Goal: Transaction & Acquisition: Purchase product/service

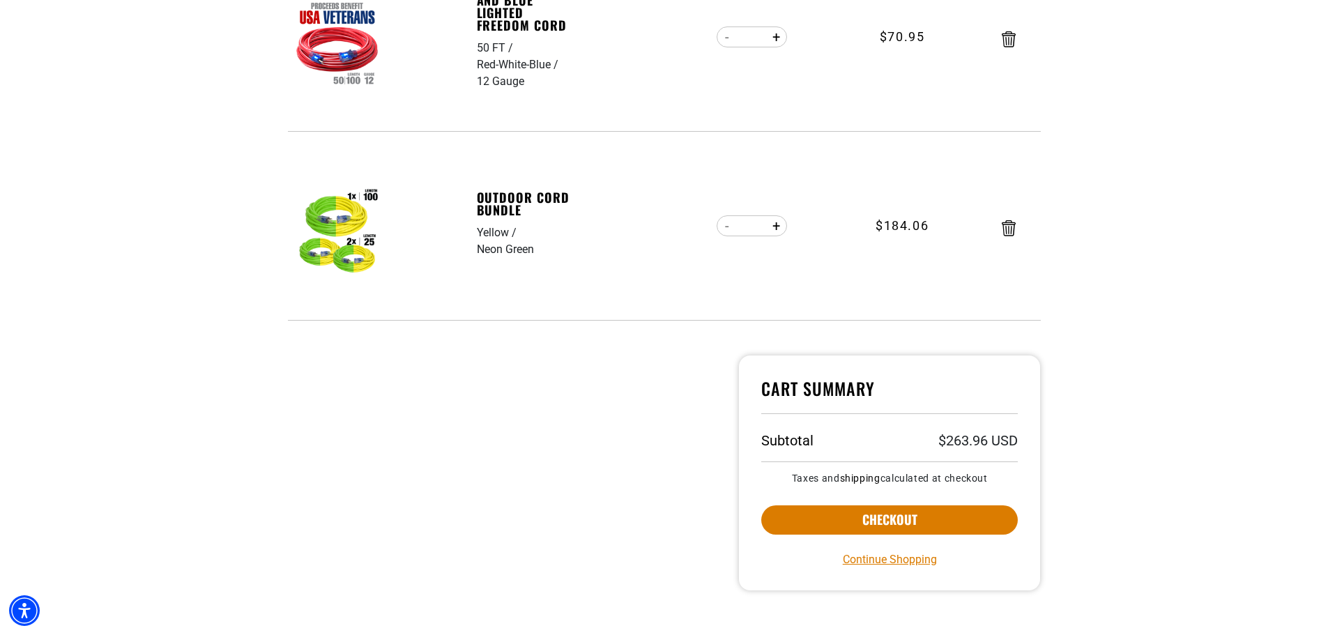
scroll to position [697, 0]
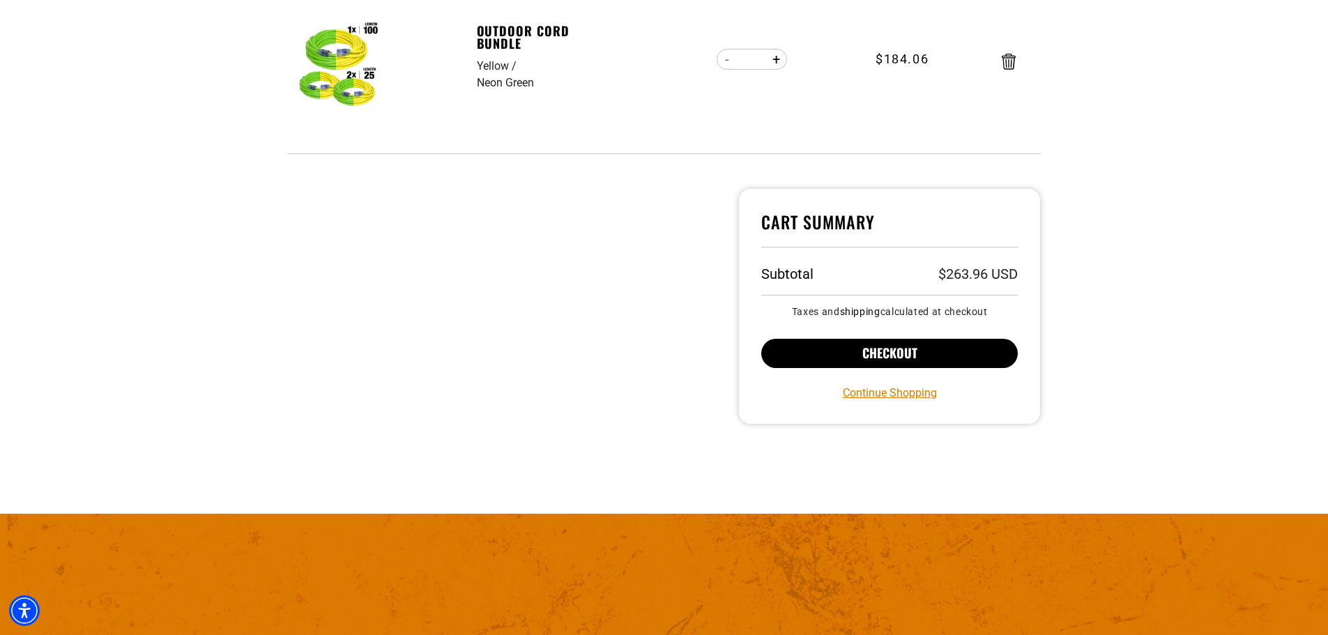
click at [826, 347] on button "Checkout" at bounding box center [889, 353] width 257 height 29
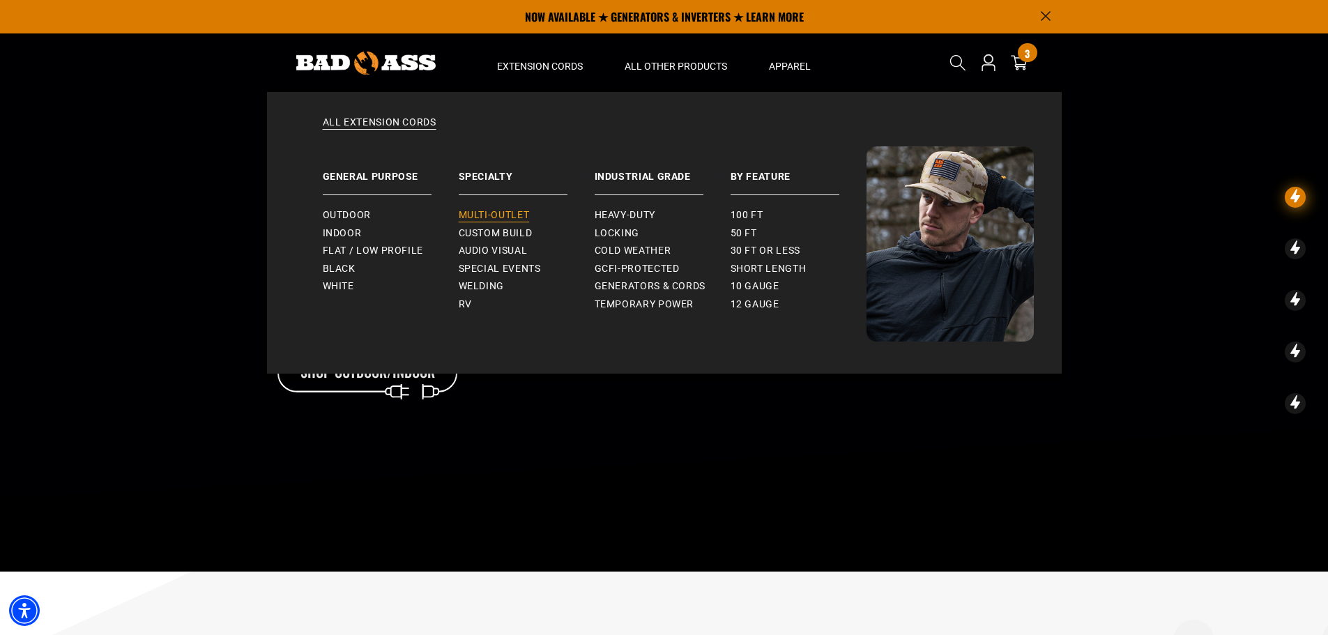
click at [480, 219] on span "Multi-Outlet" at bounding box center [494, 215] width 71 height 13
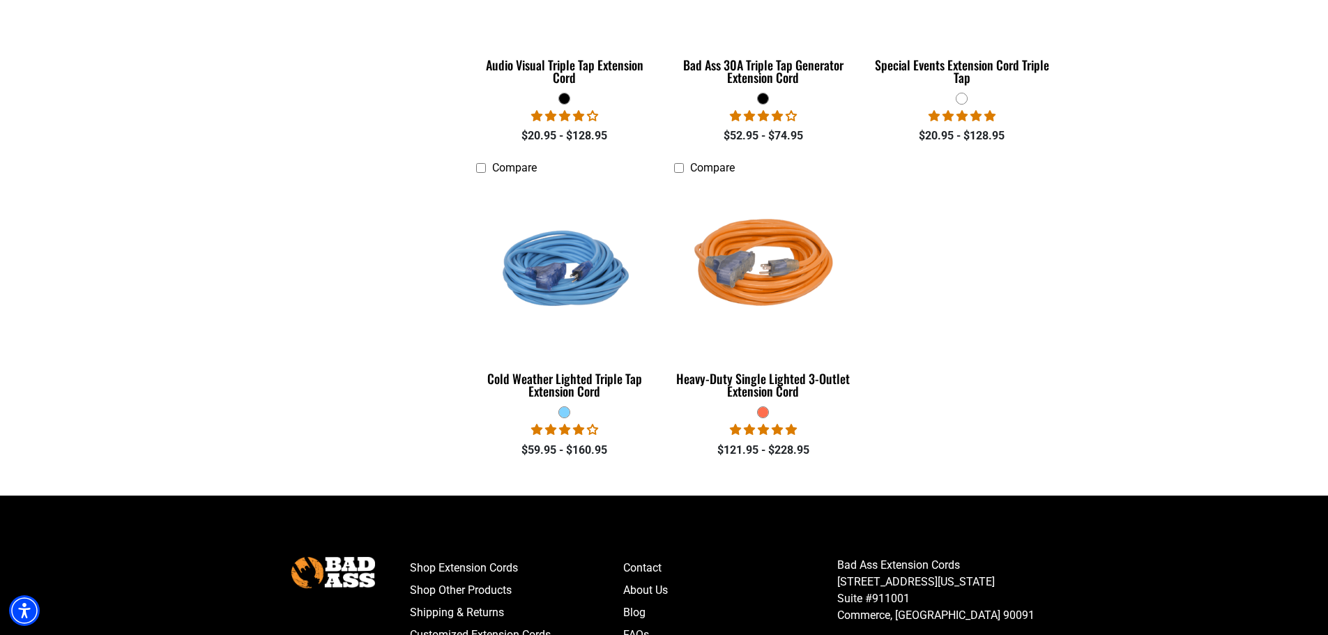
scroll to position [1185, 0]
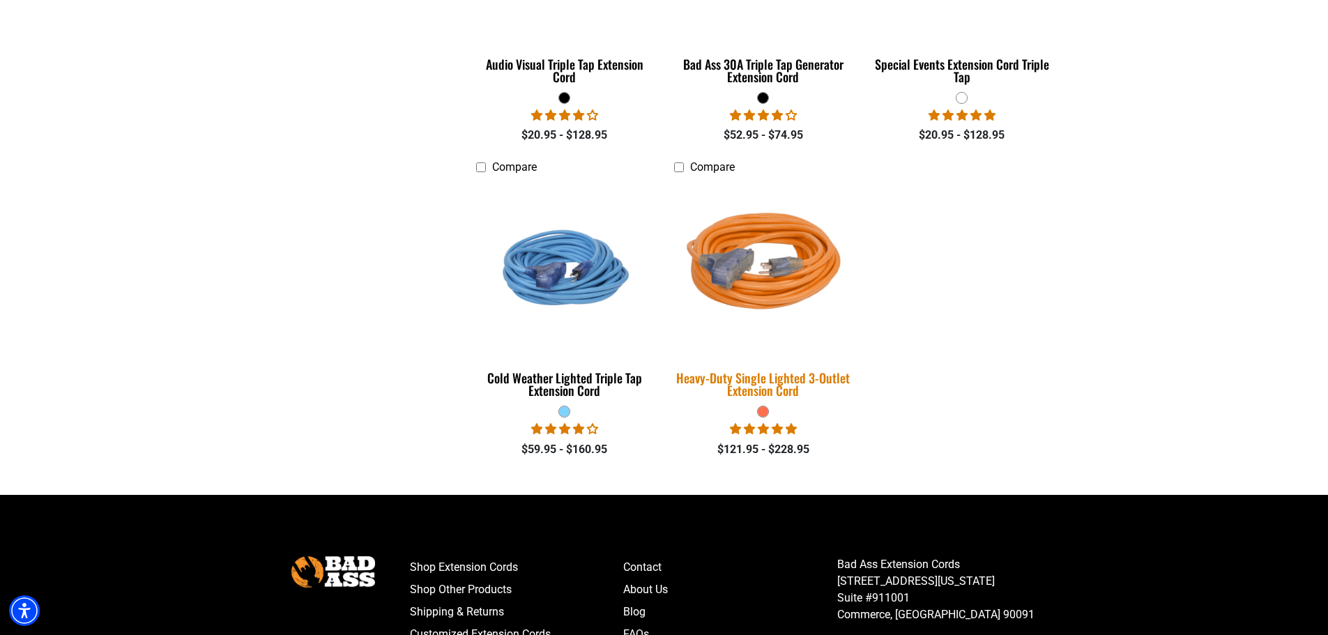
click at [761, 266] on img at bounding box center [763, 267] width 195 height 178
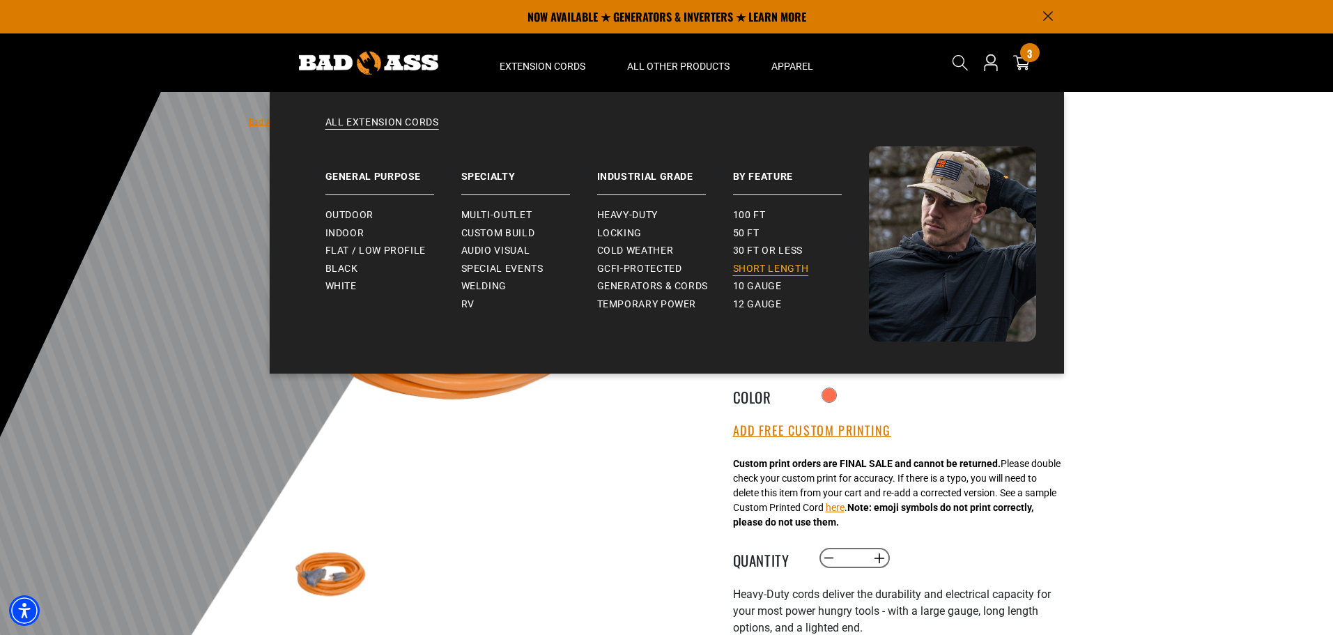
click at [780, 268] on span "Short Length" at bounding box center [771, 269] width 76 height 13
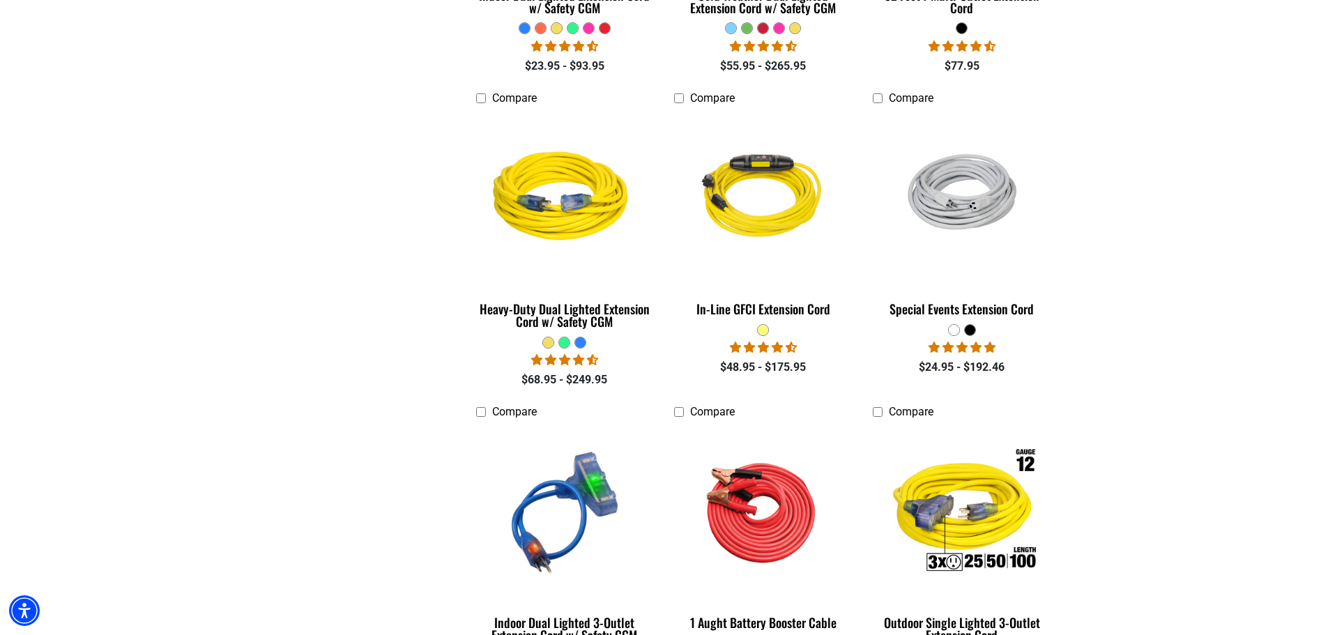
scroll to position [976, 0]
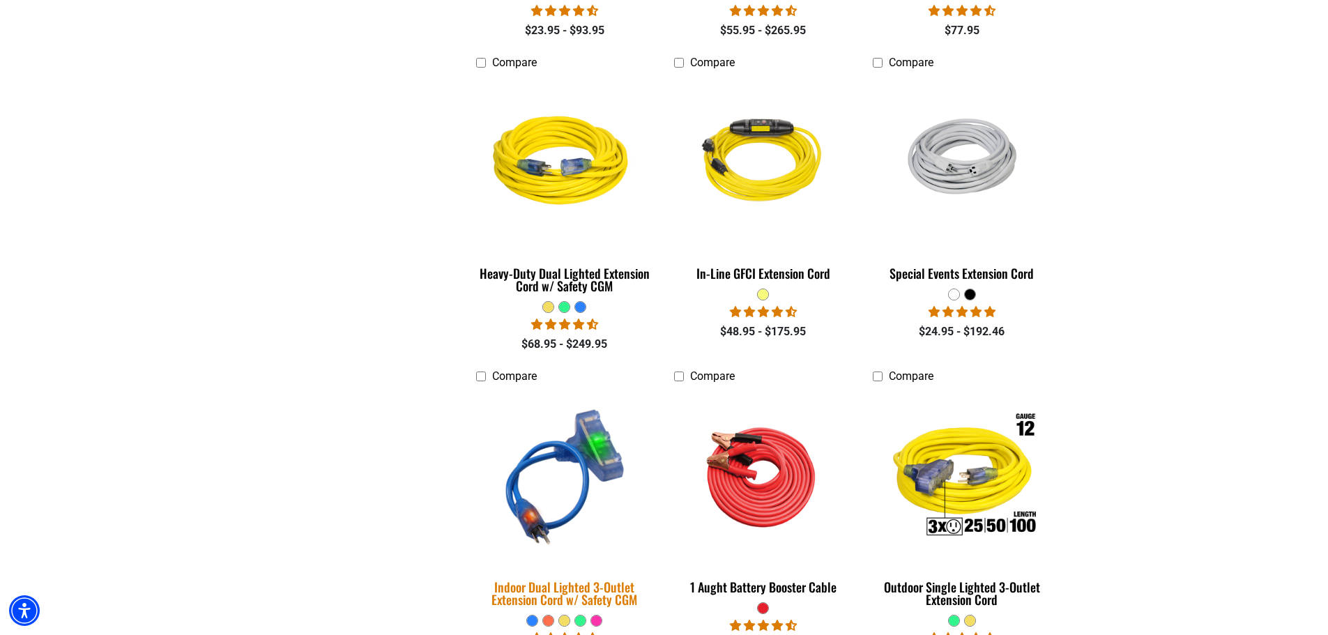
click at [544, 512] on img at bounding box center [564, 477] width 195 height 178
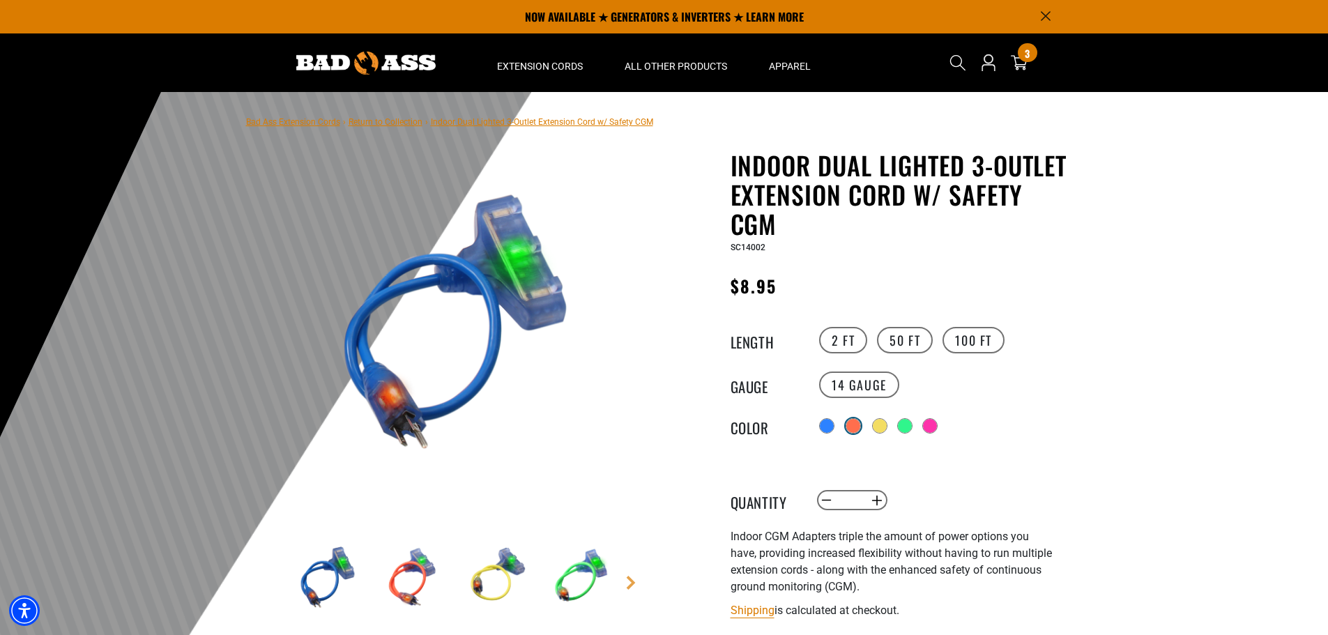
click at [857, 430] on div at bounding box center [853, 426] width 14 height 14
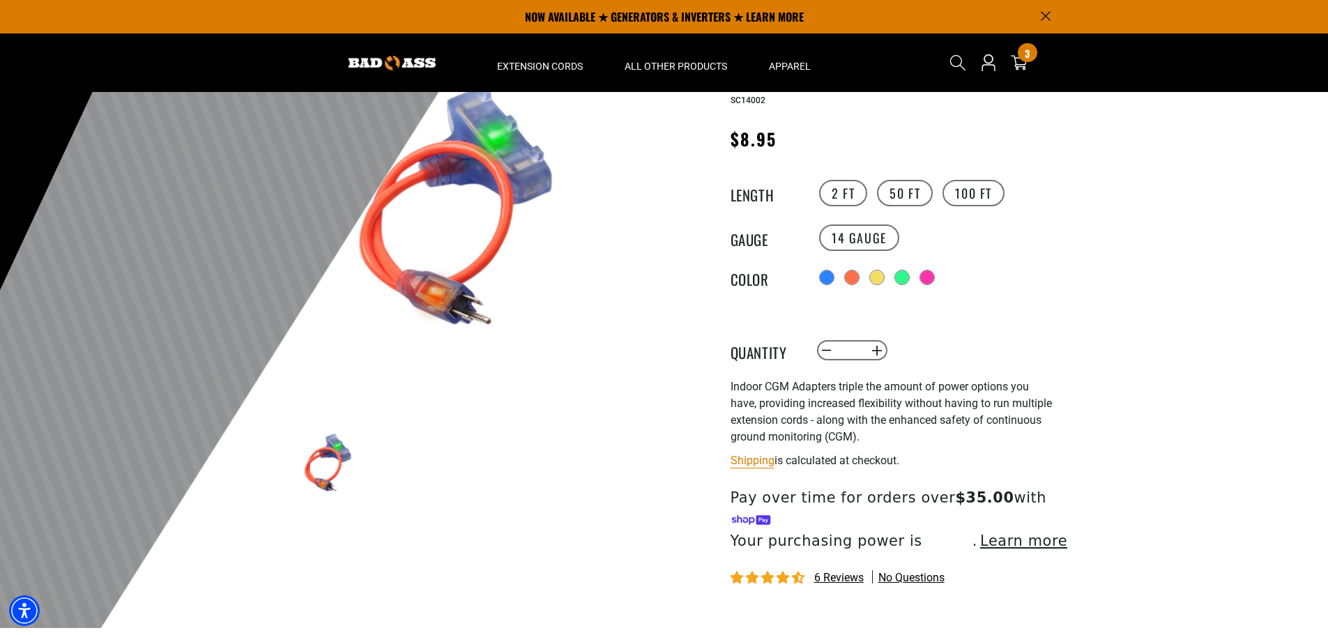
scroll to position [70, 0]
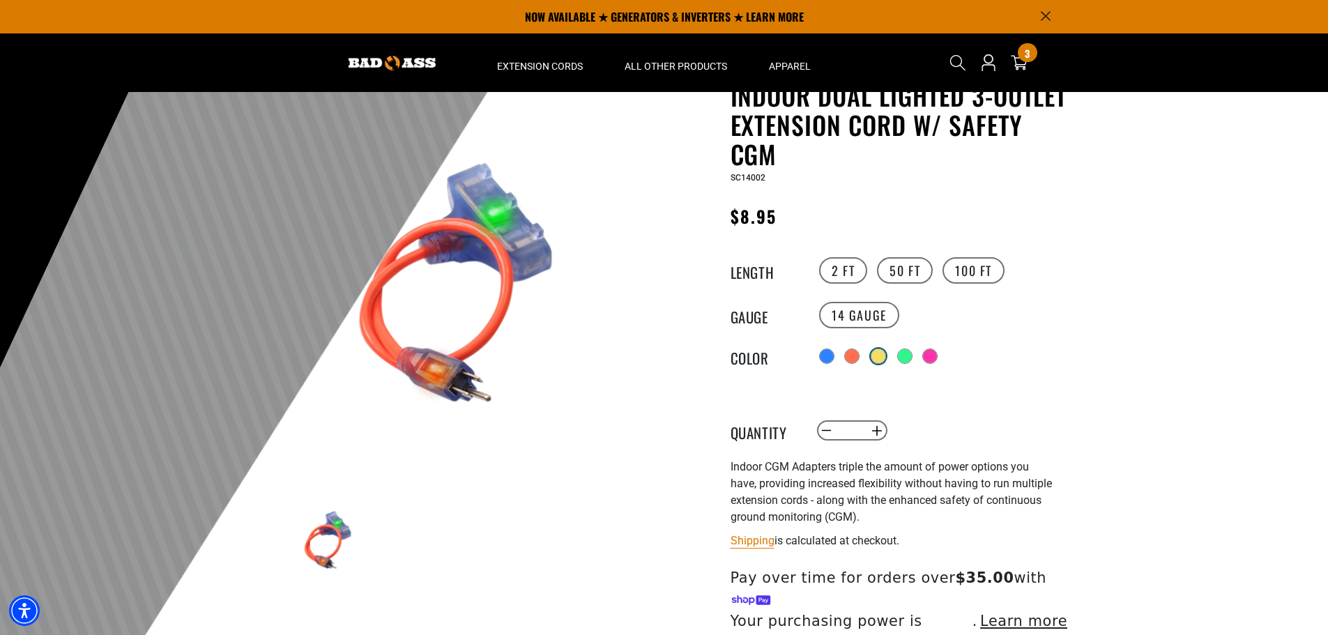
click at [874, 355] on label "Radio button" at bounding box center [878, 356] width 18 height 18
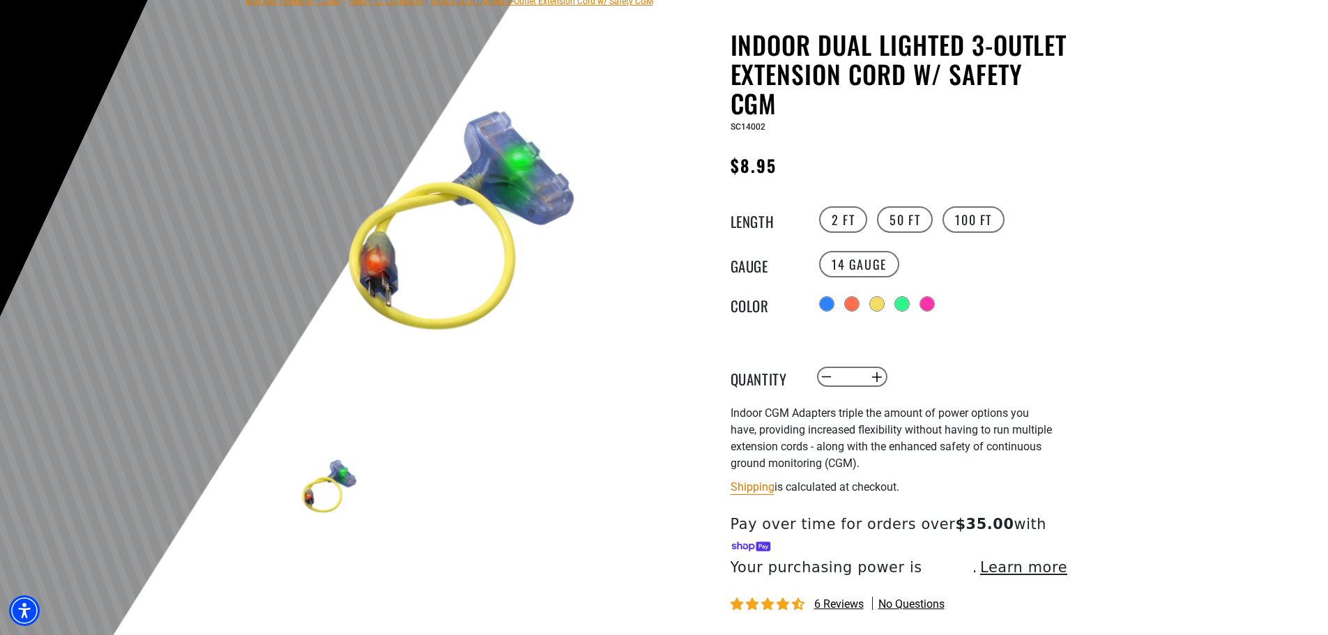
scroll to position [279, 0]
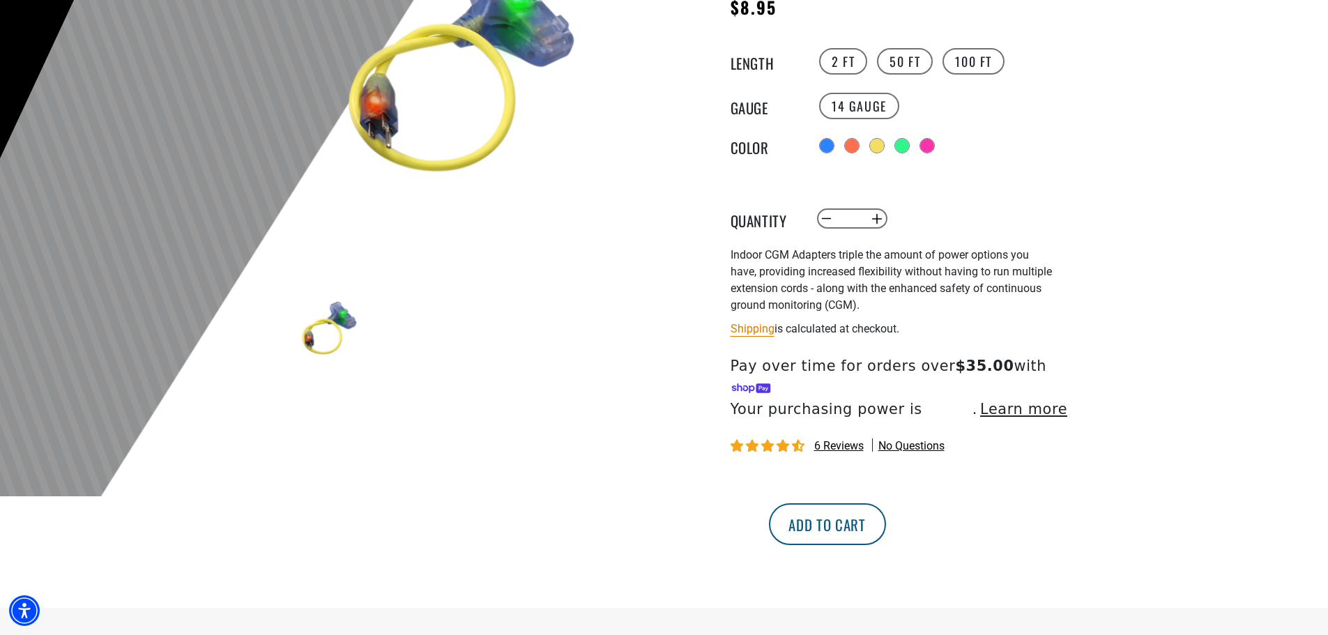
click at [886, 503] on button "Add to cart" at bounding box center [827, 524] width 117 height 42
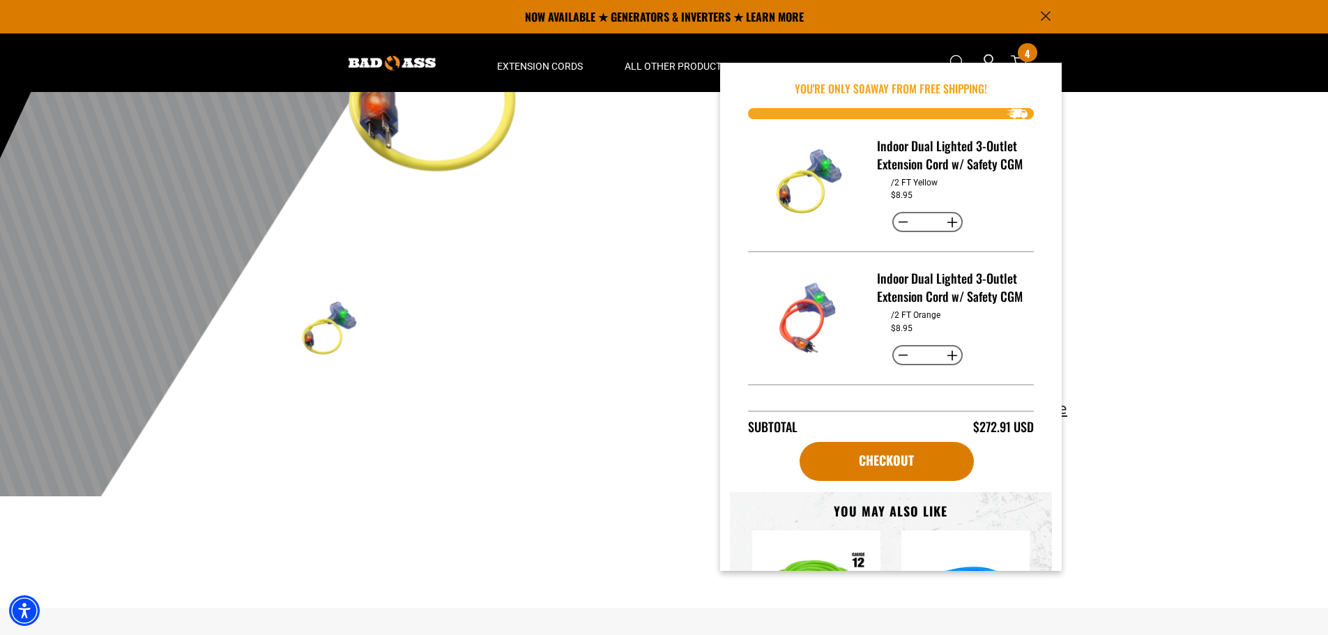
click at [642, 332] on main-product-gallery at bounding box center [454, 174] width 397 height 539
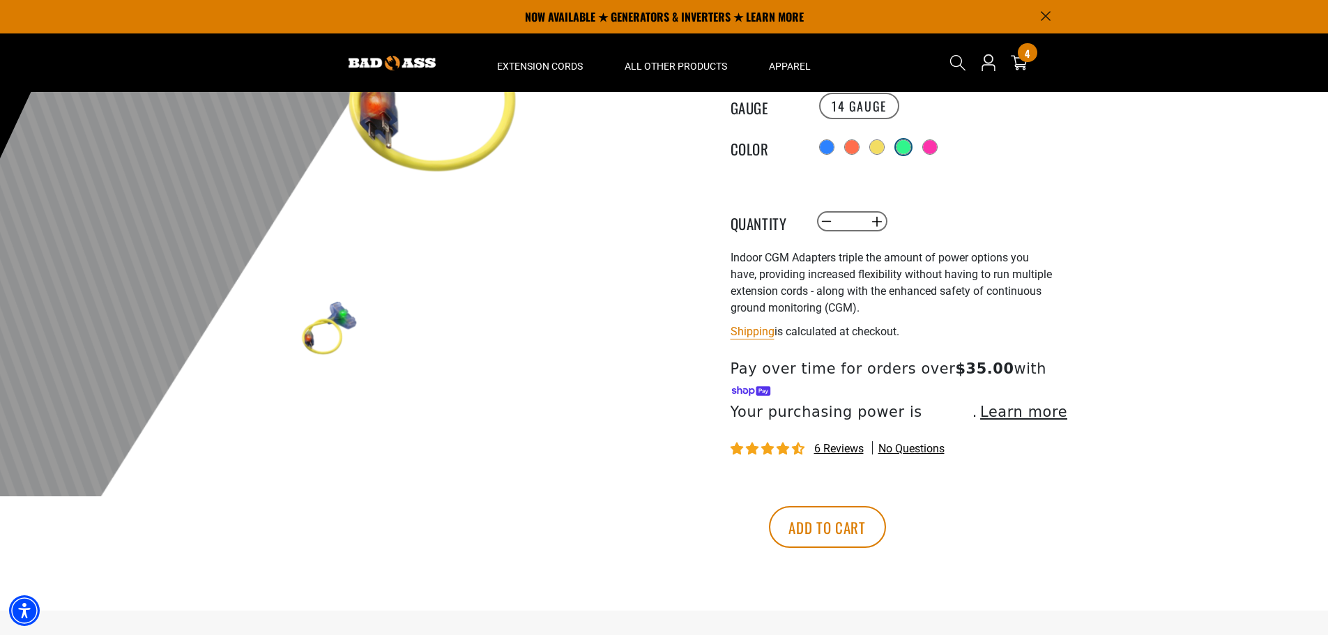
click at [910, 149] on div at bounding box center [903, 147] width 14 height 14
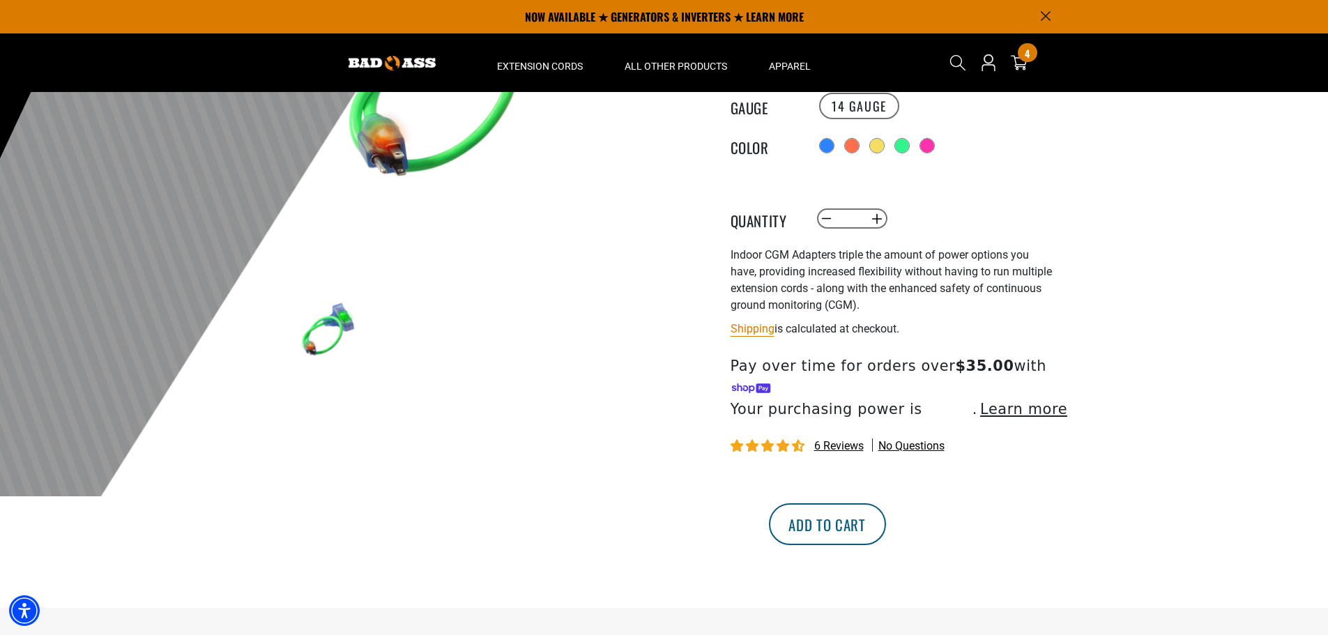
click at [886, 514] on button "Add to cart" at bounding box center [827, 524] width 117 height 42
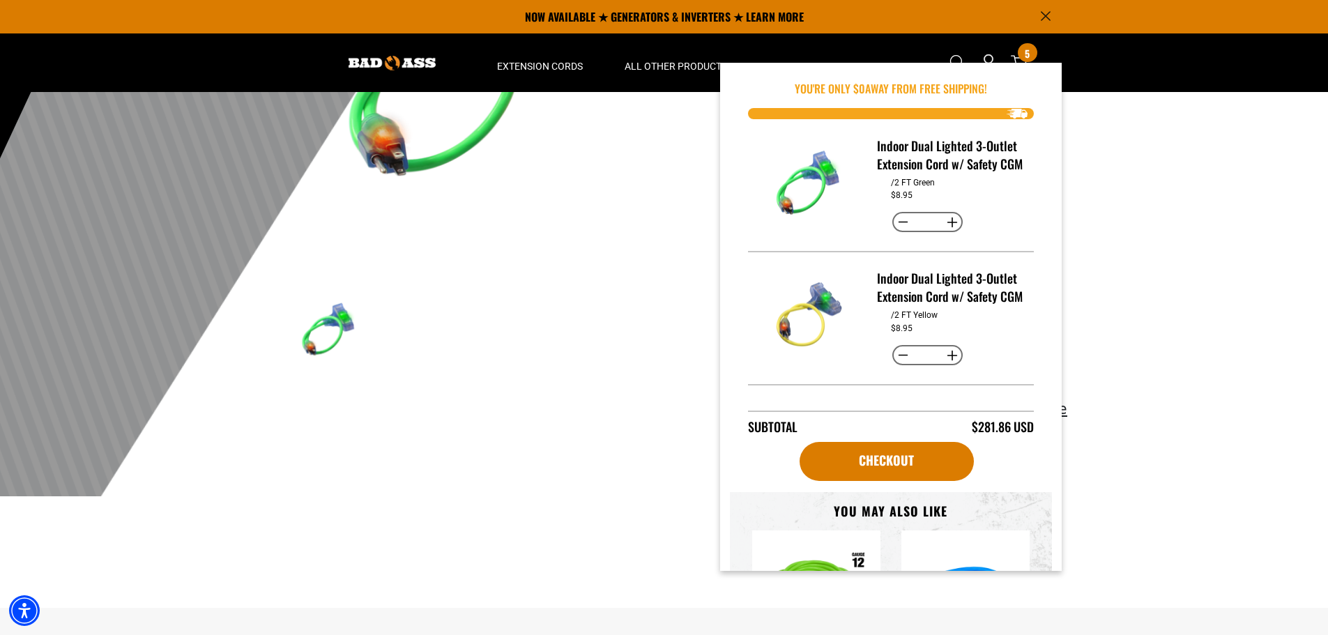
click at [949, 234] on button "Increase quantity for Indoor Dual Lighted 3-Outlet Extension Cord w/ Safety CGM" at bounding box center [952, 222] width 22 height 24
type input "*"
click at [948, 367] on button "Increase quantity for Indoor Dual Lighted 3-Outlet Extension Cord w/ Safety CGM" at bounding box center [952, 356] width 22 height 24
type input "*"
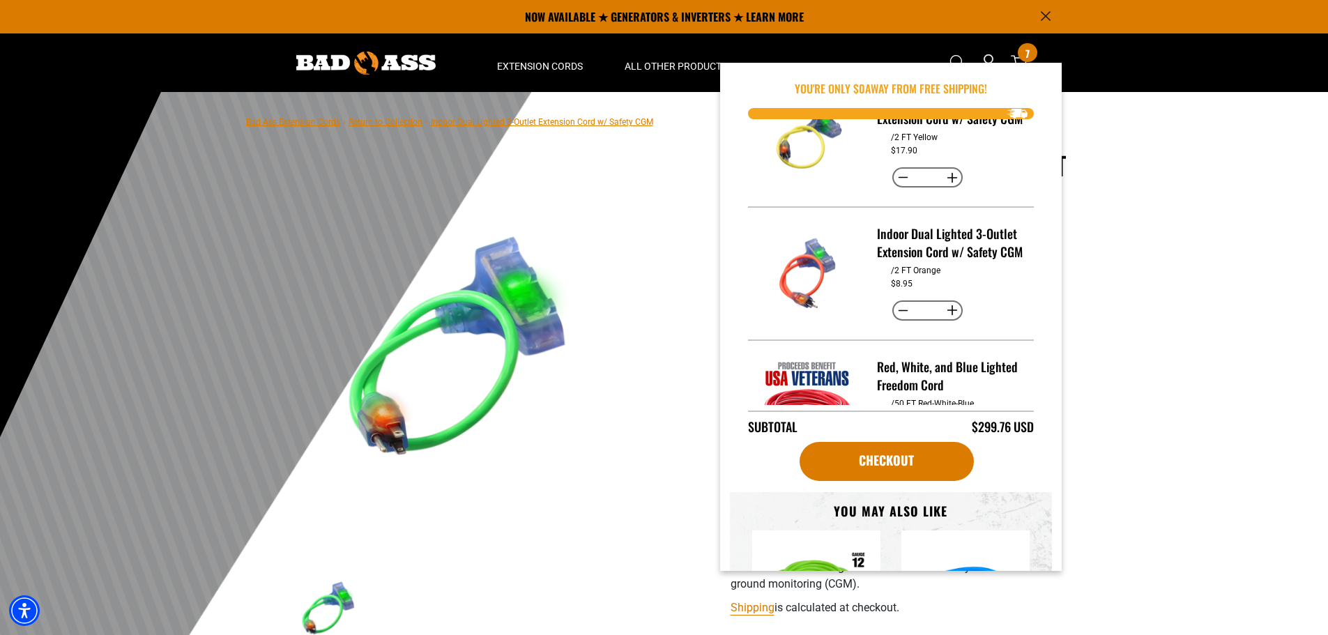
scroll to position [209, 0]
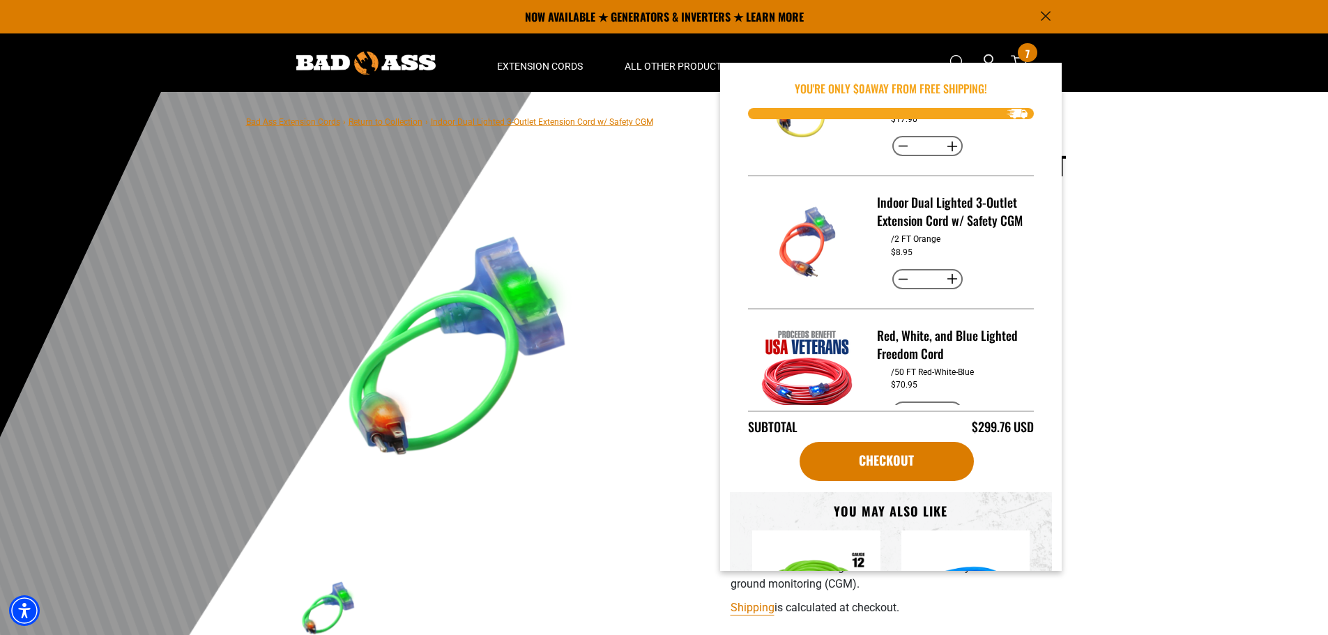
click at [949, 291] on button "Increase quantity for Indoor Dual Lighted 3-Outlet Extension Cord w/ Safety CGM" at bounding box center [952, 280] width 22 height 24
type input "*"
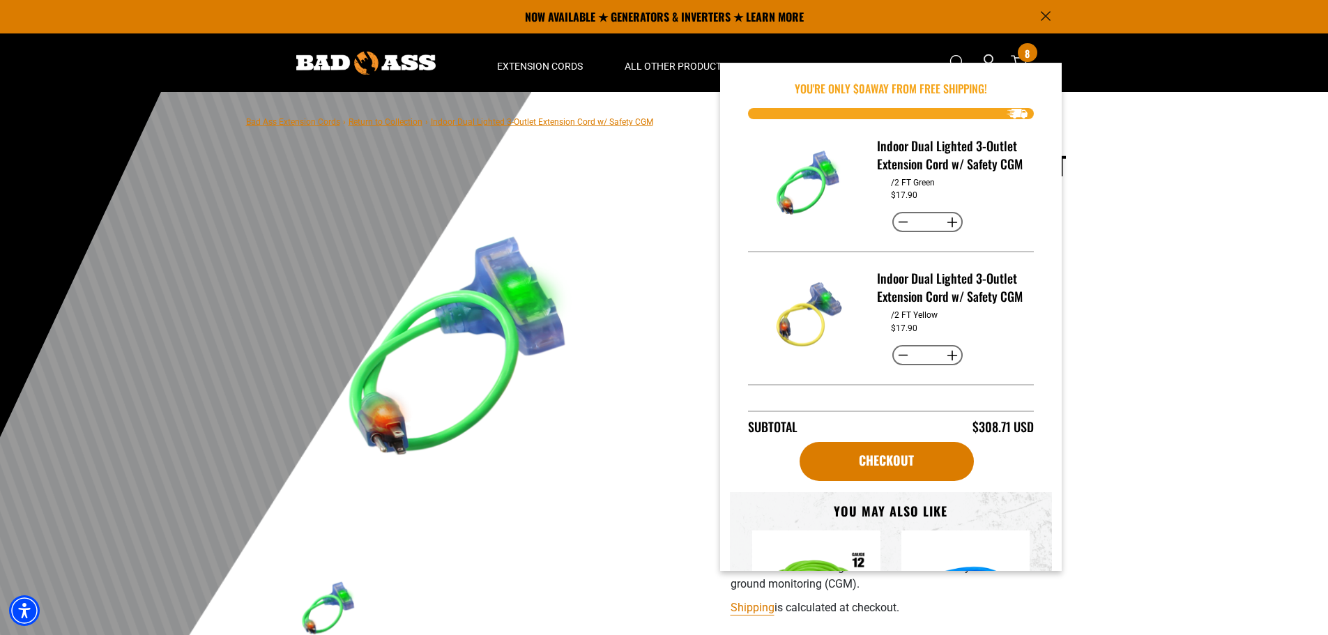
scroll to position [279, 0]
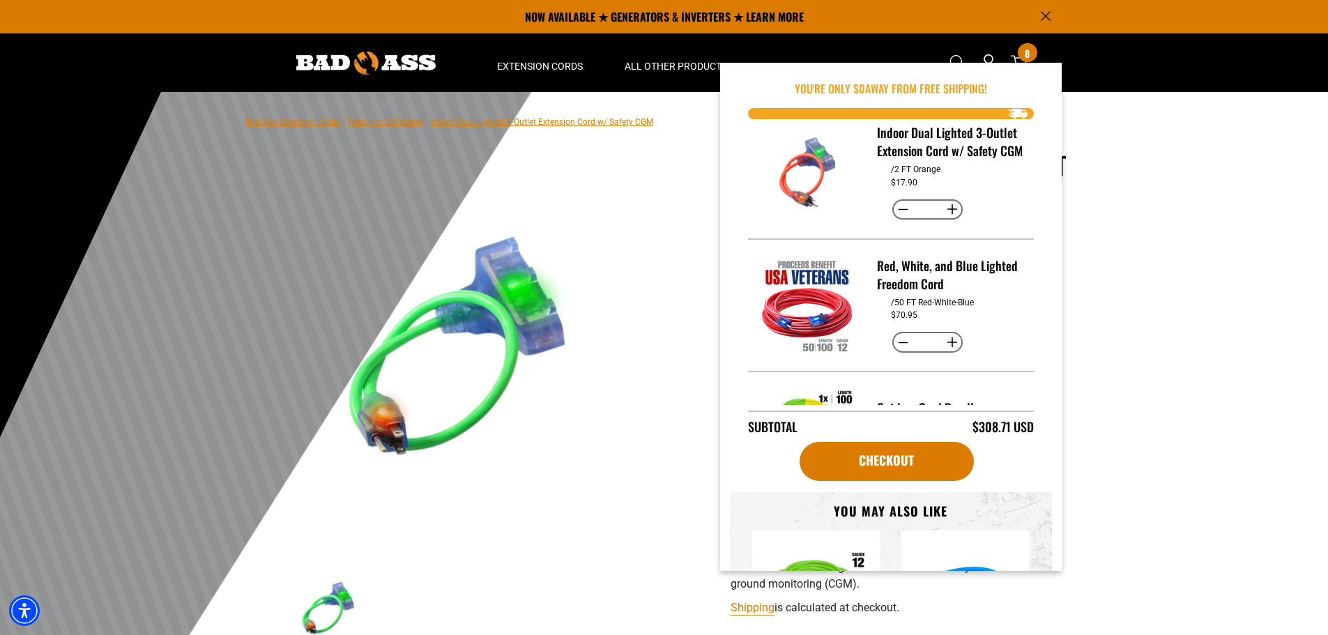
click at [644, 303] on main-product-gallery at bounding box center [454, 452] width 397 height 539
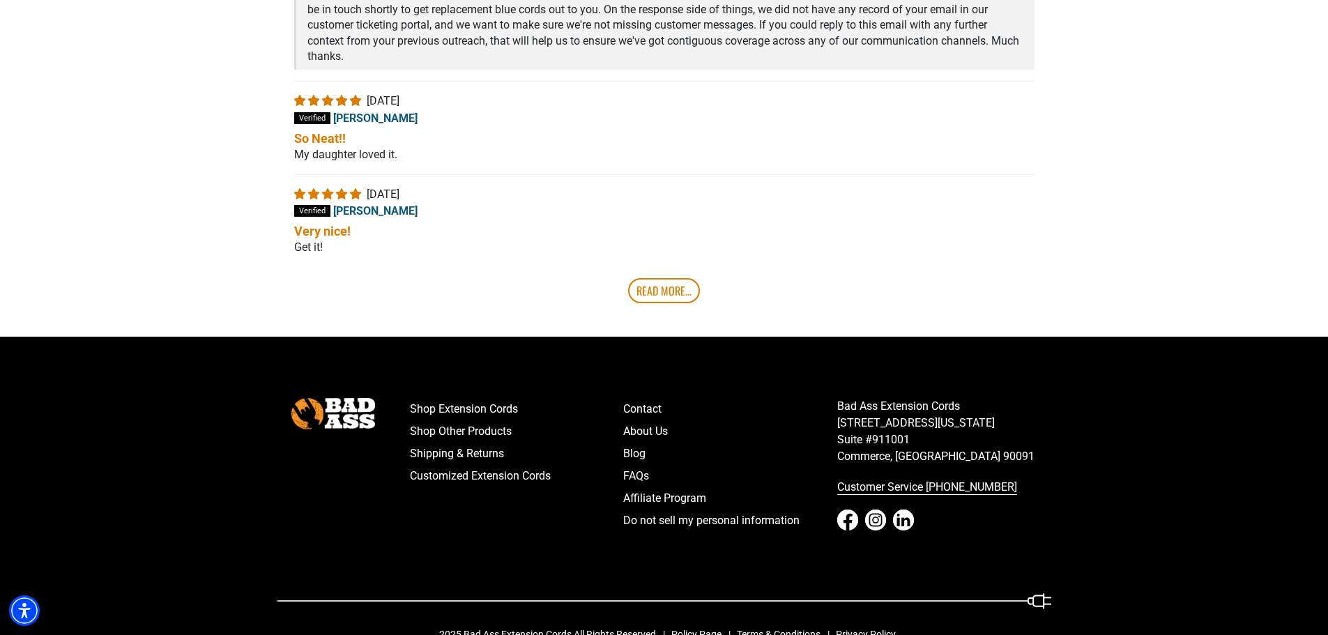
scroll to position [2837, 0]
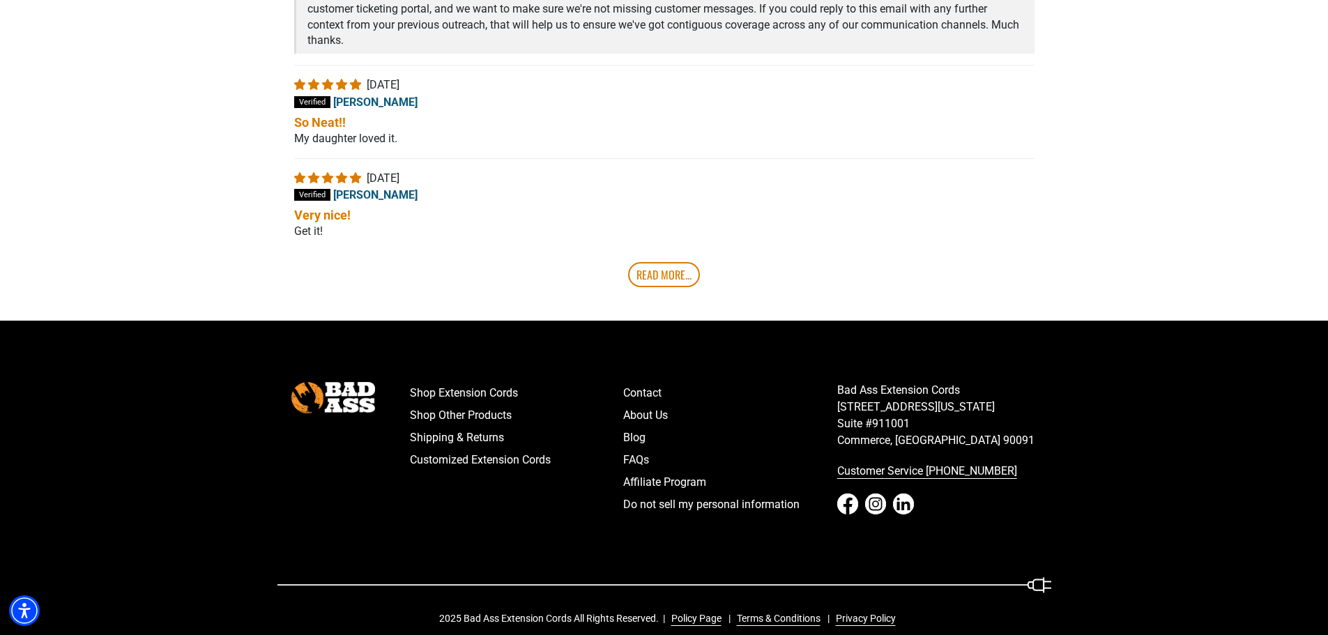
click at [698, 262] on link "Read More..." at bounding box center [664, 274] width 72 height 25
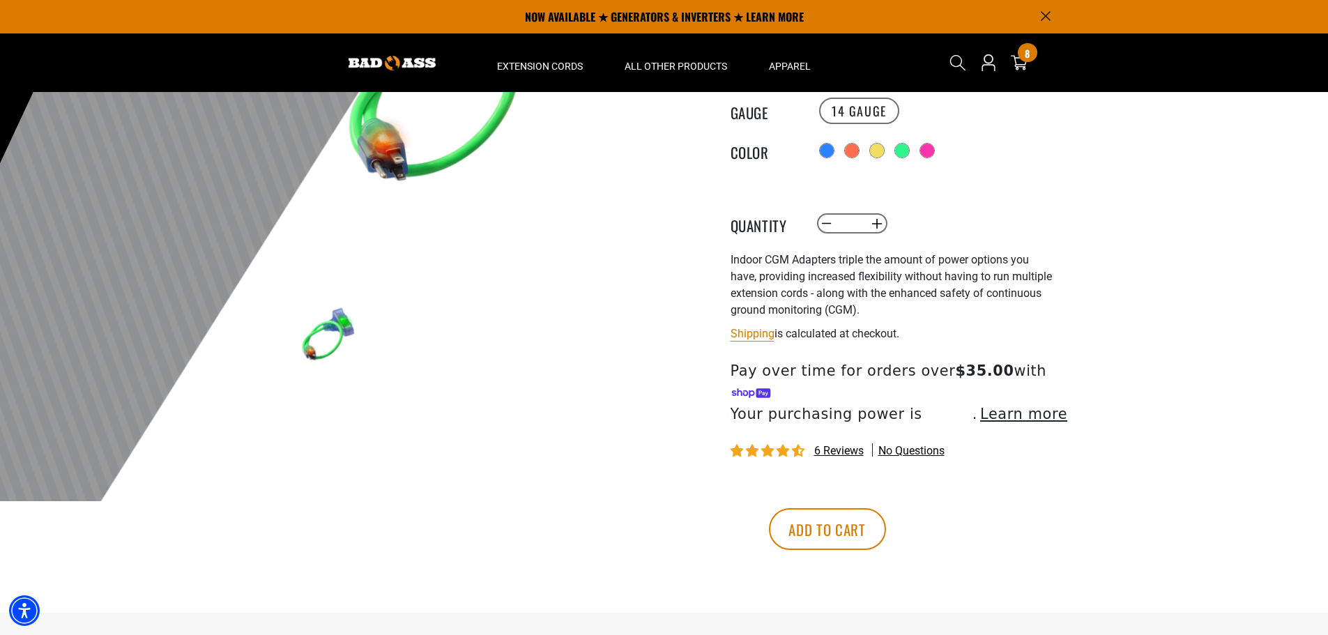
scroll to position [0, 0]
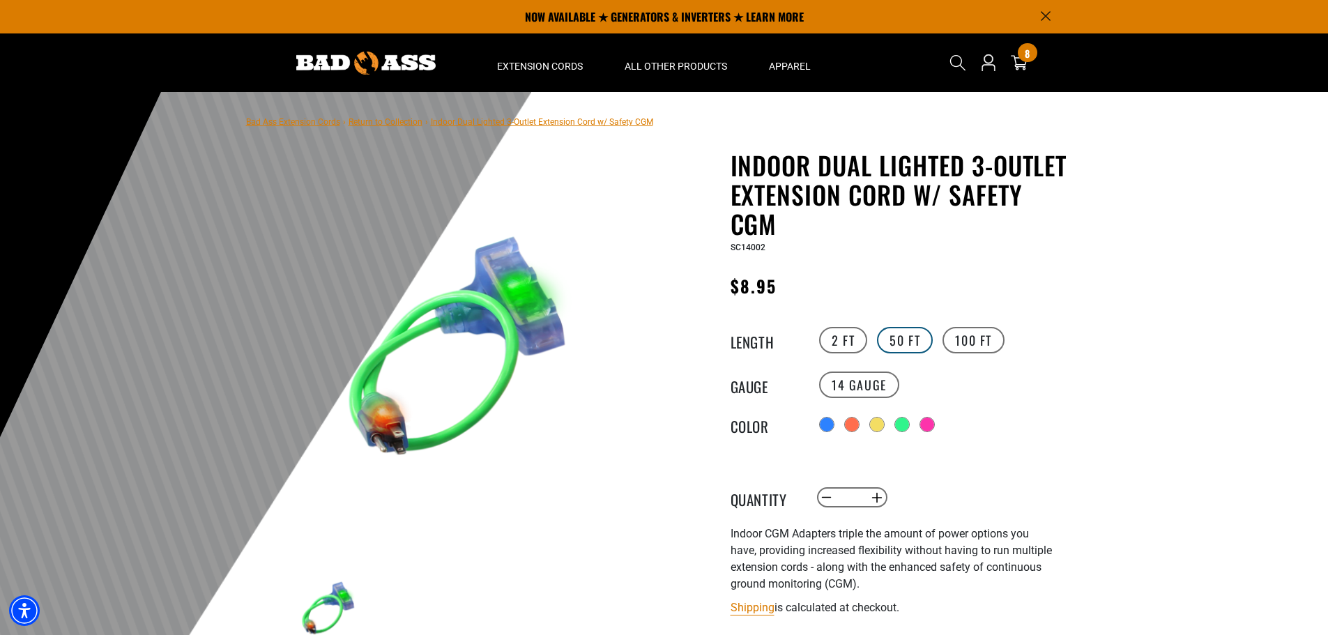
click at [886, 340] on label "50 FT" at bounding box center [905, 340] width 56 height 26
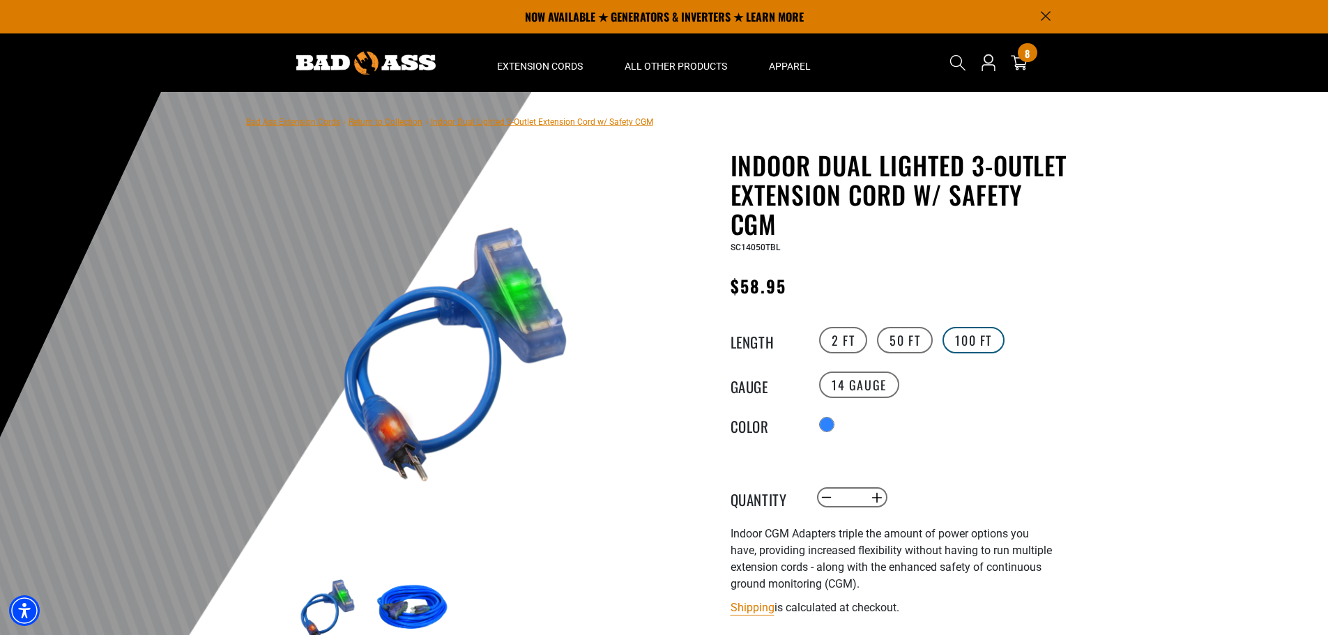
click at [955, 342] on label "100 FT" at bounding box center [973, 340] width 62 height 26
click at [886, 340] on label "50 FT" at bounding box center [905, 340] width 56 height 26
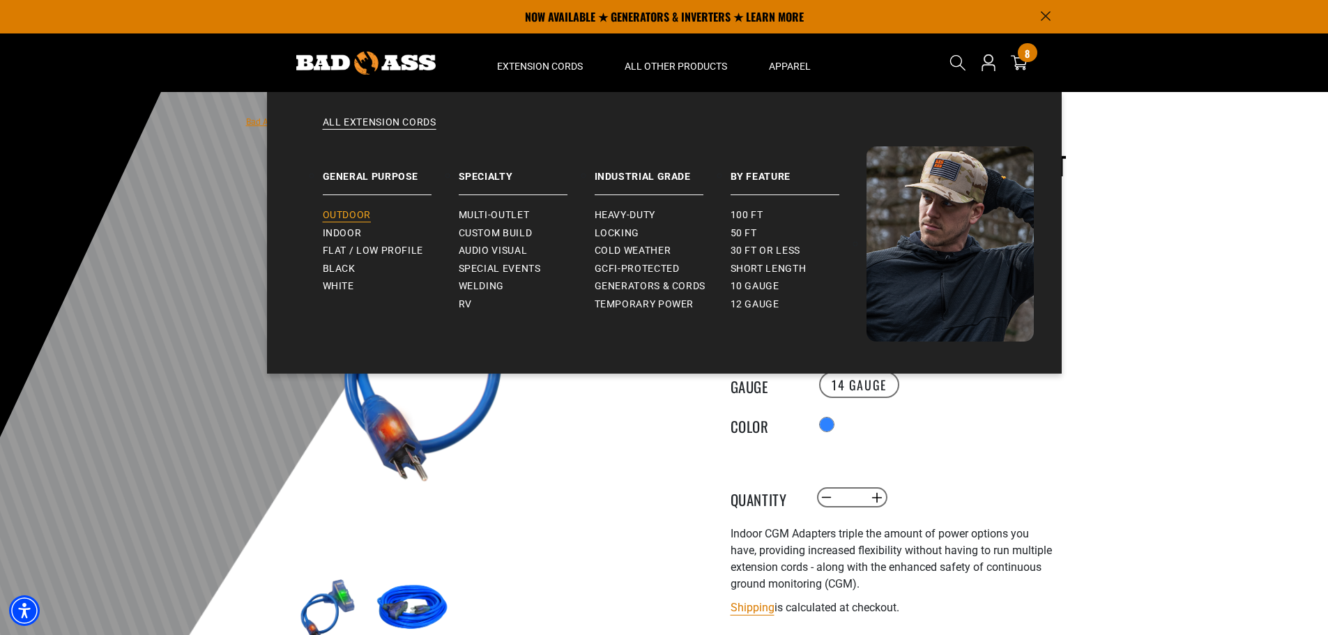
click at [344, 213] on span "Outdoor" at bounding box center [347, 215] width 48 height 13
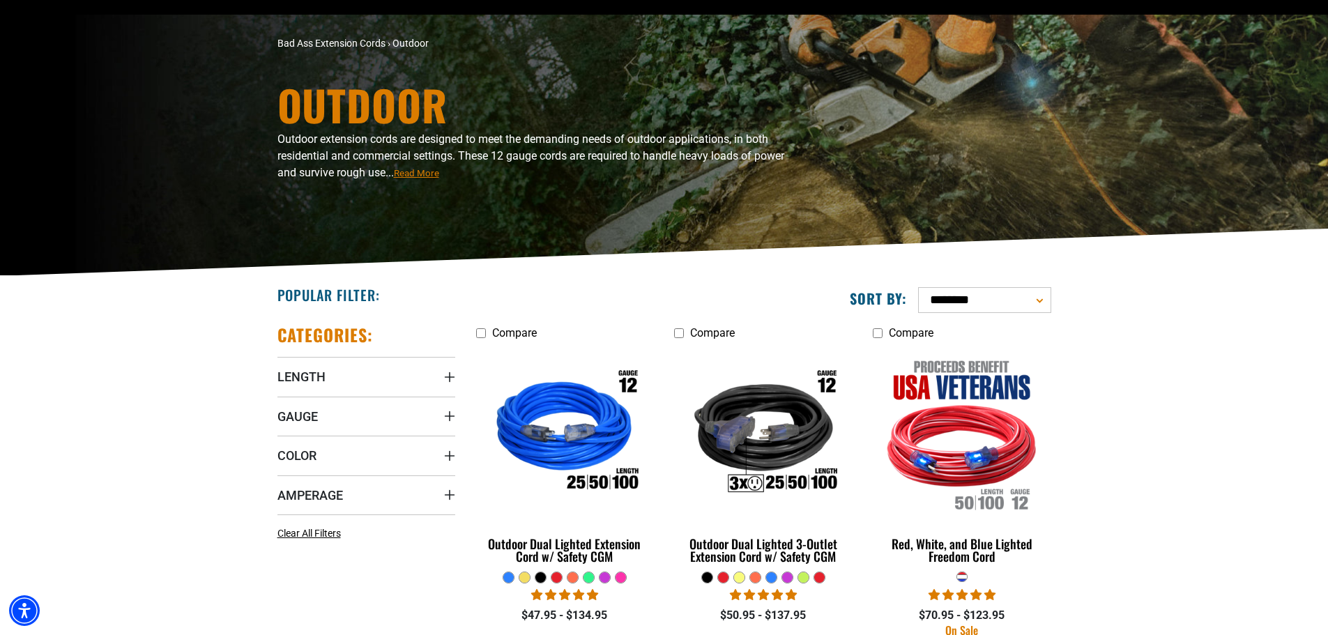
scroll to position [279, 0]
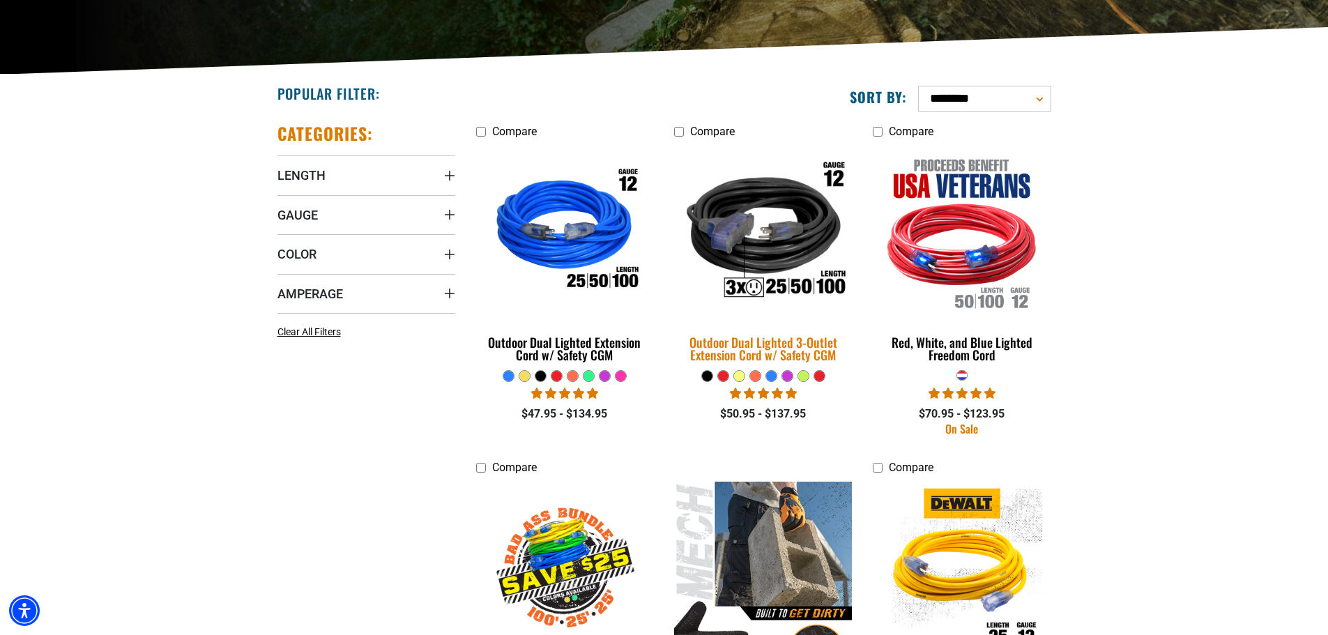
click at [764, 237] on img at bounding box center [763, 232] width 195 height 178
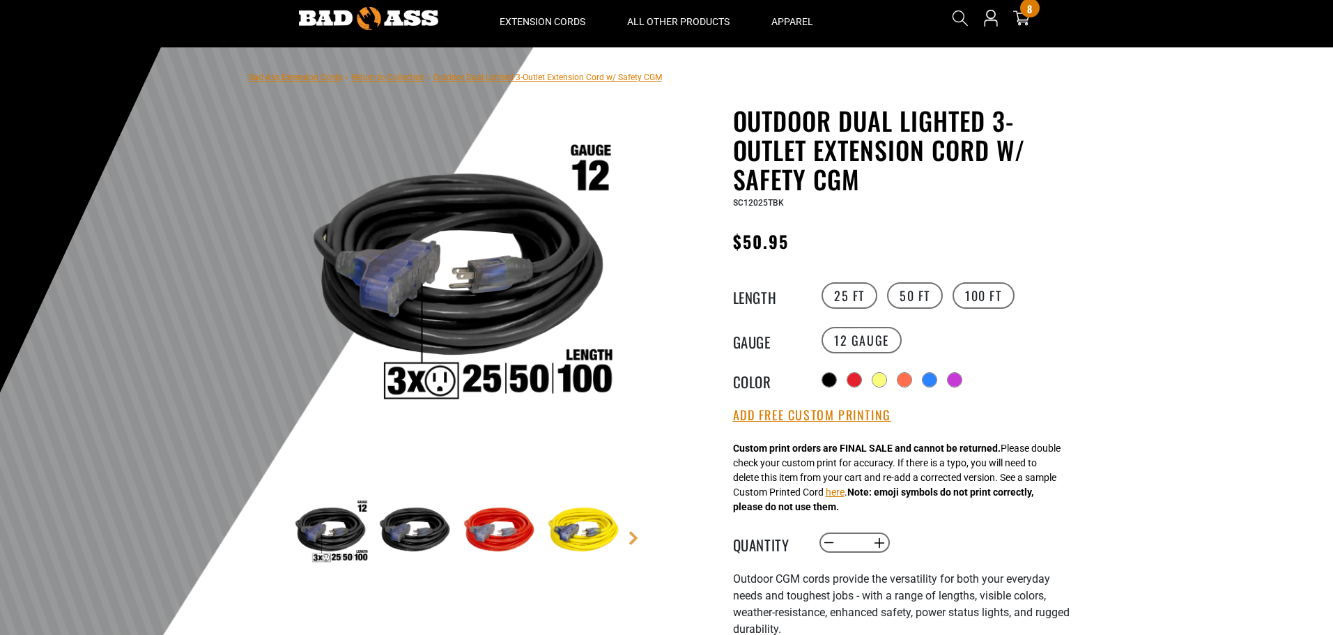
scroll to position [70, 0]
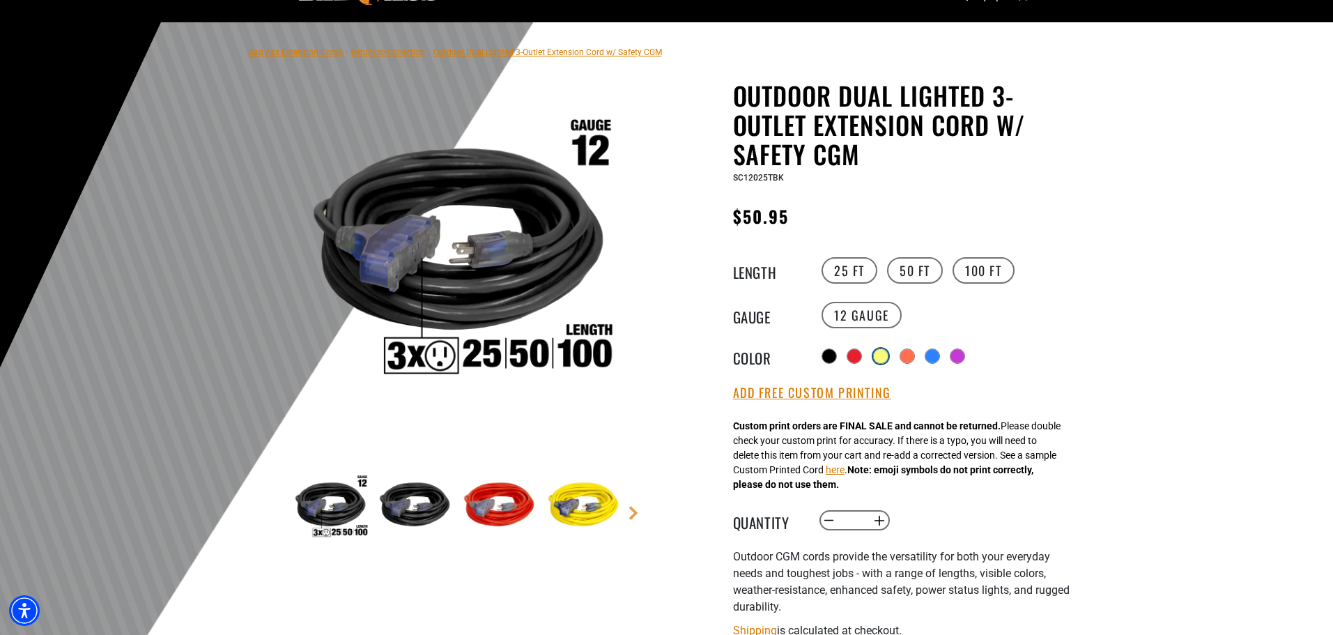
click at [882, 353] on div at bounding box center [881, 356] width 14 height 14
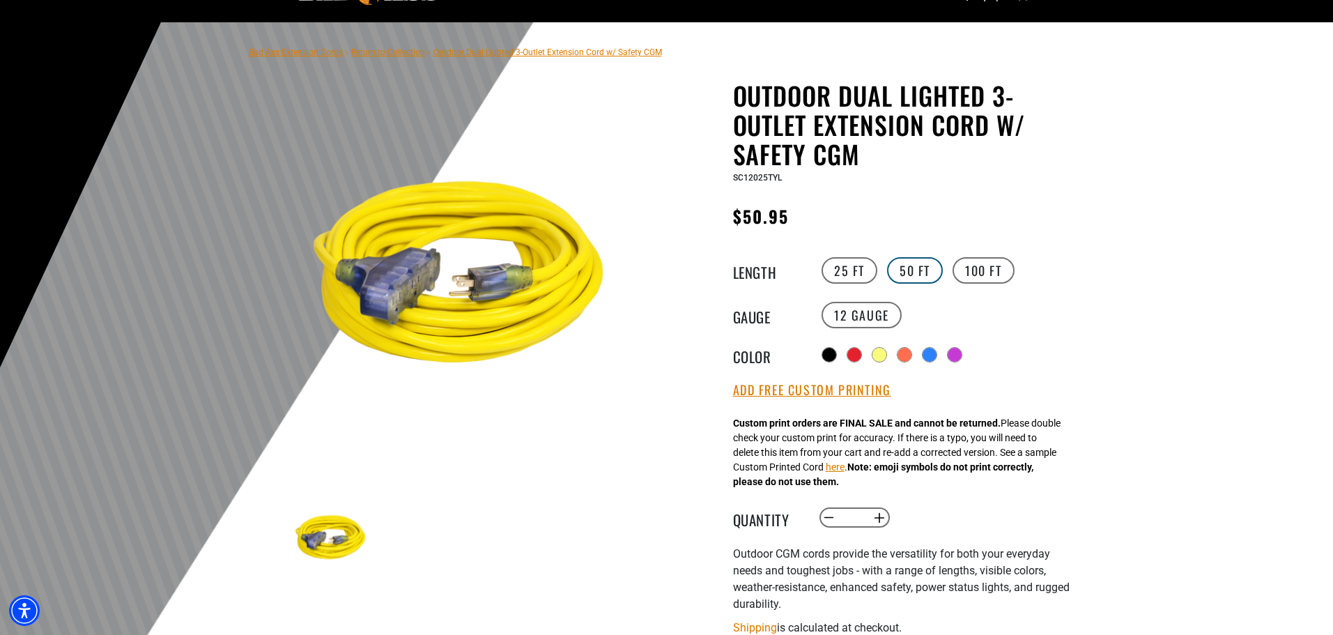
click at [921, 267] on label "50 FT" at bounding box center [915, 270] width 56 height 26
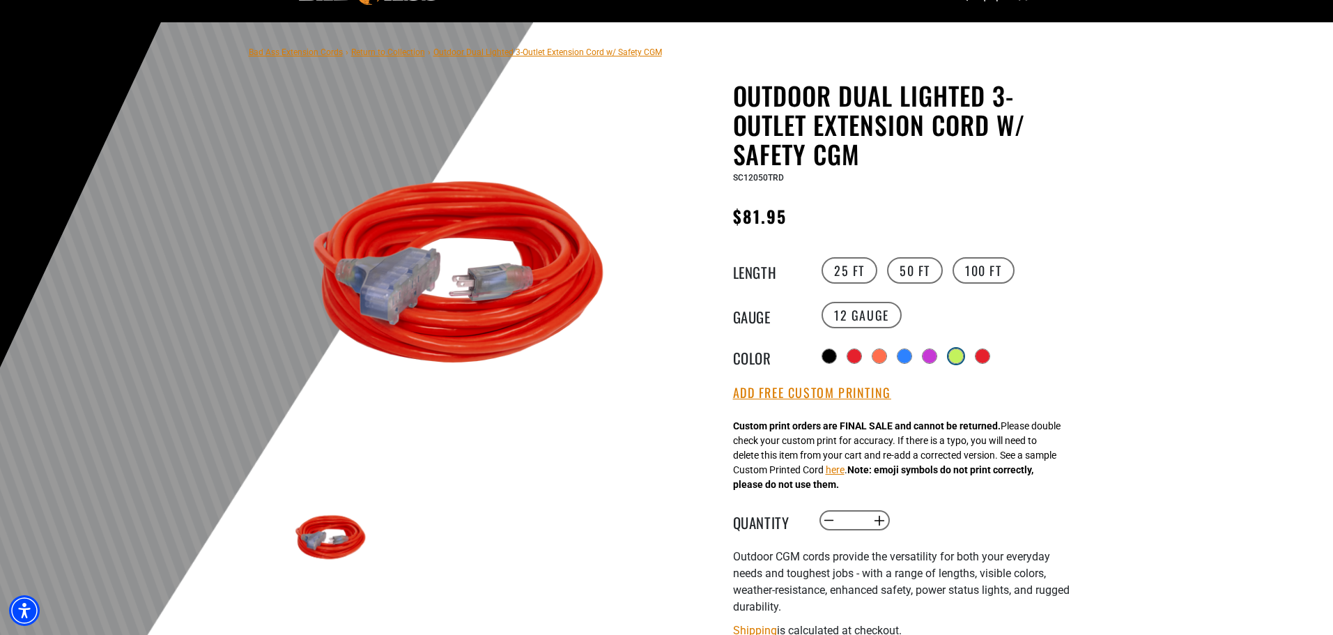
click at [955, 360] on div at bounding box center [956, 355] width 15 height 15
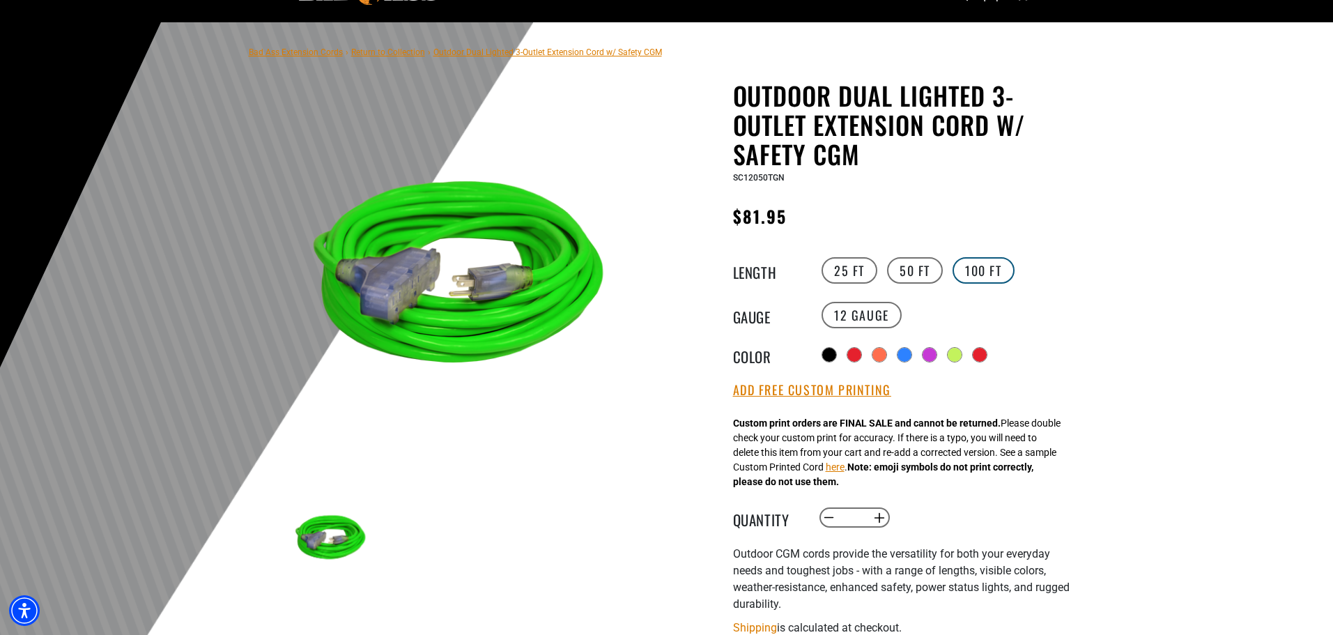
click at [958, 271] on label "100 FT" at bounding box center [984, 270] width 62 height 26
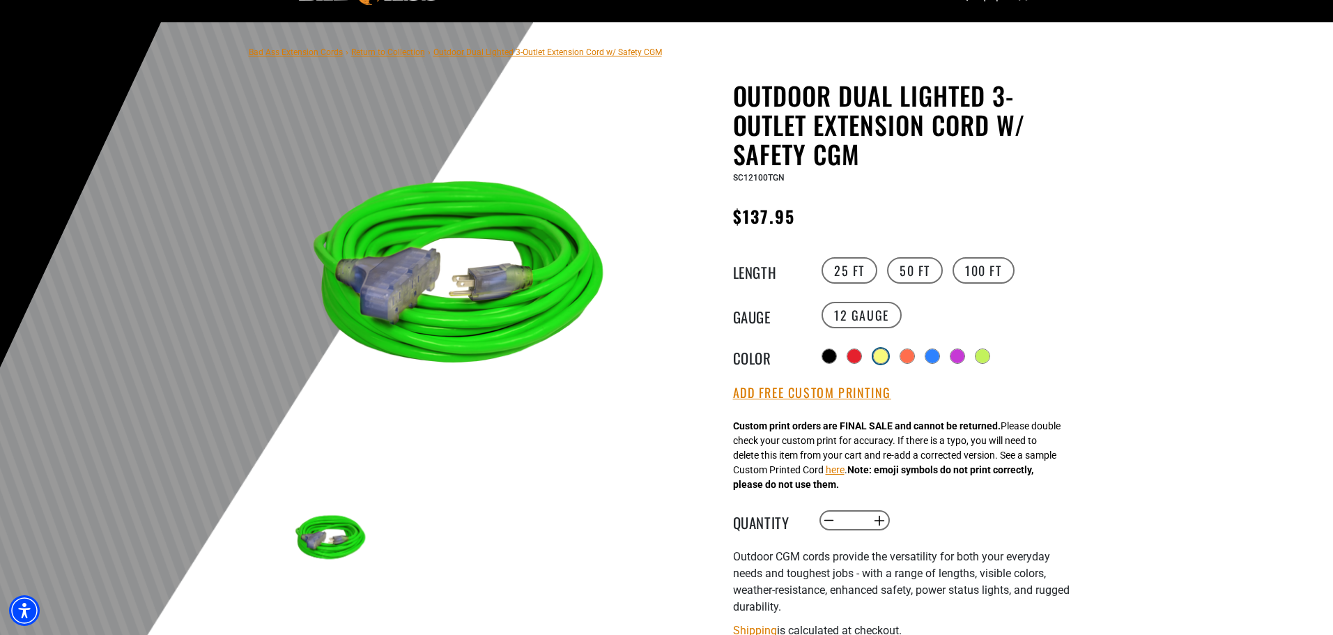
click at [884, 357] on div at bounding box center [881, 356] width 14 height 14
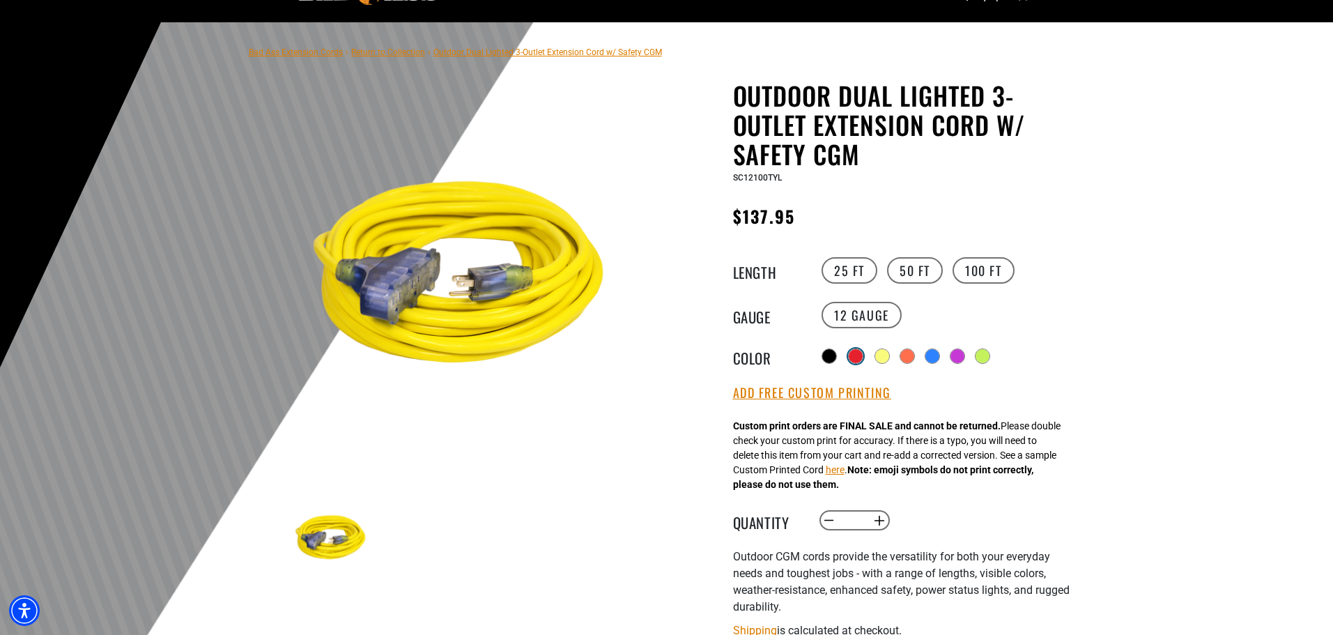
click at [848, 354] on div at bounding box center [855, 355] width 15 height 15
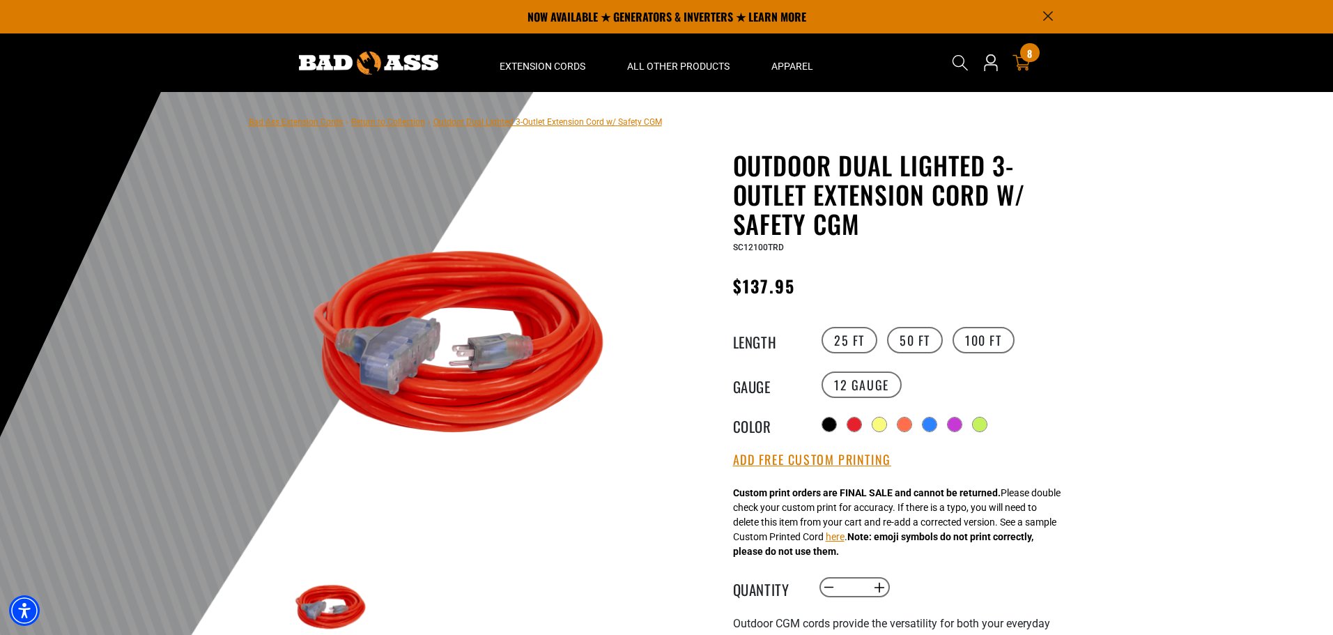
click at [1032, 57] on span "8" at bounding box center [1029, 53] width 5 height 10
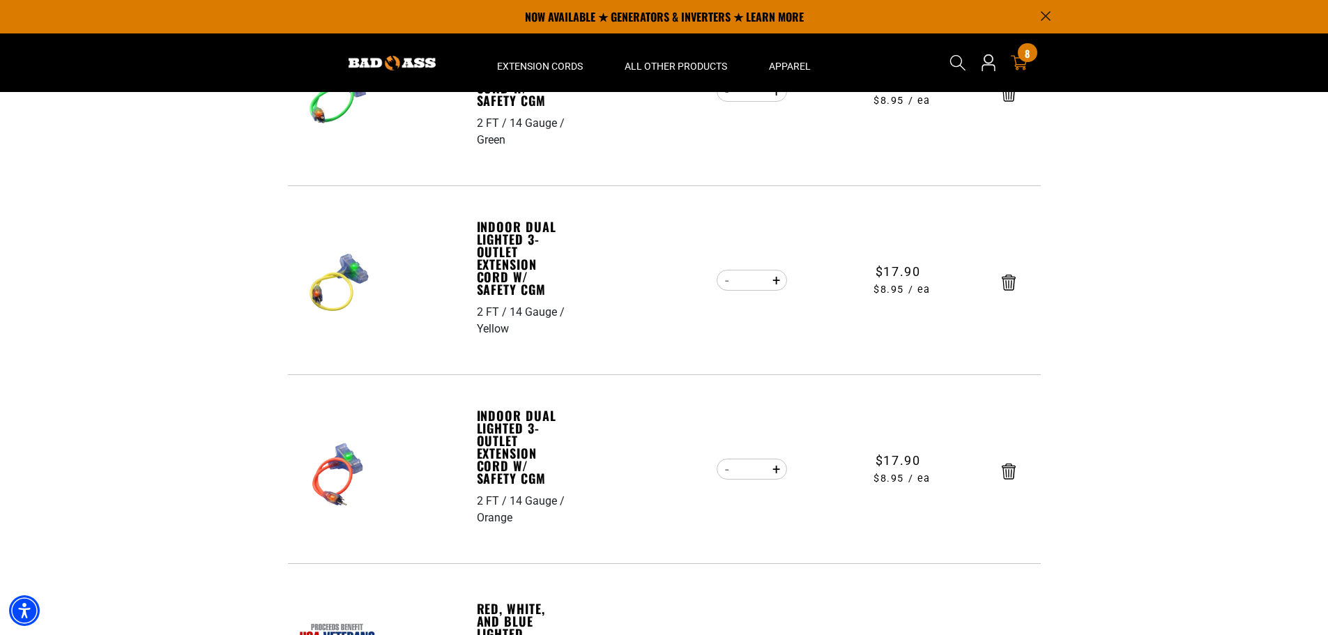
scroll to position [139, 0]
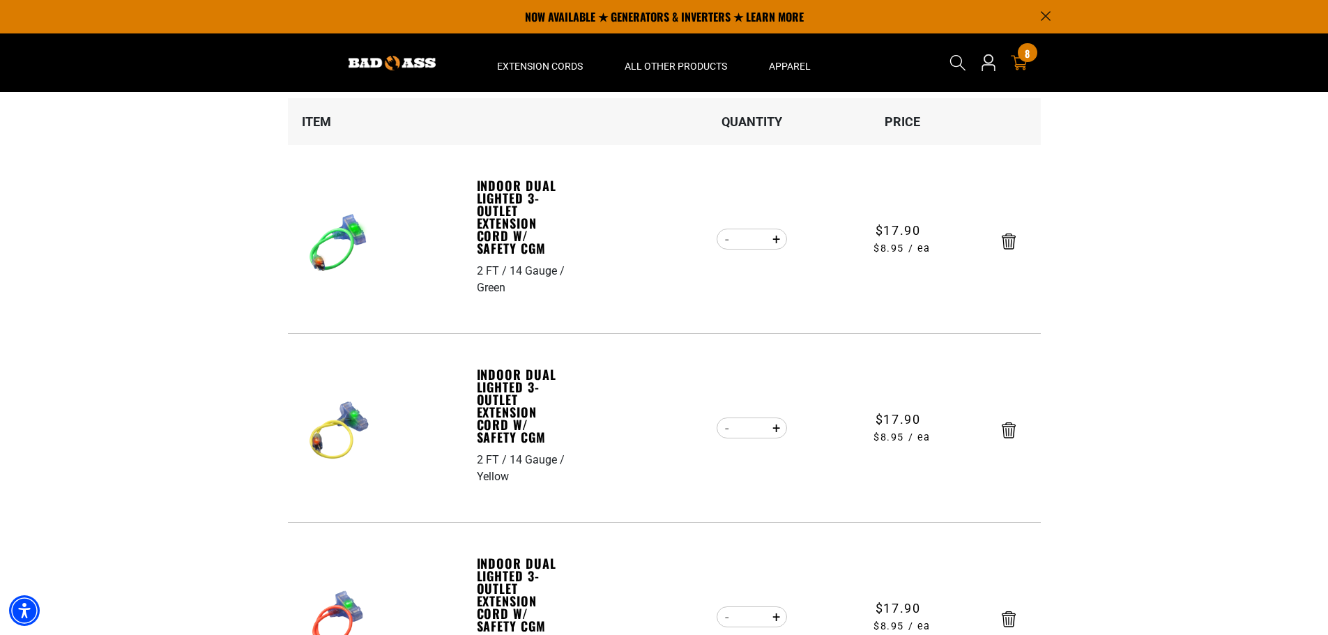
click at [1015, 66] on icon at bounding box center [1019, 63] width 18 height 16
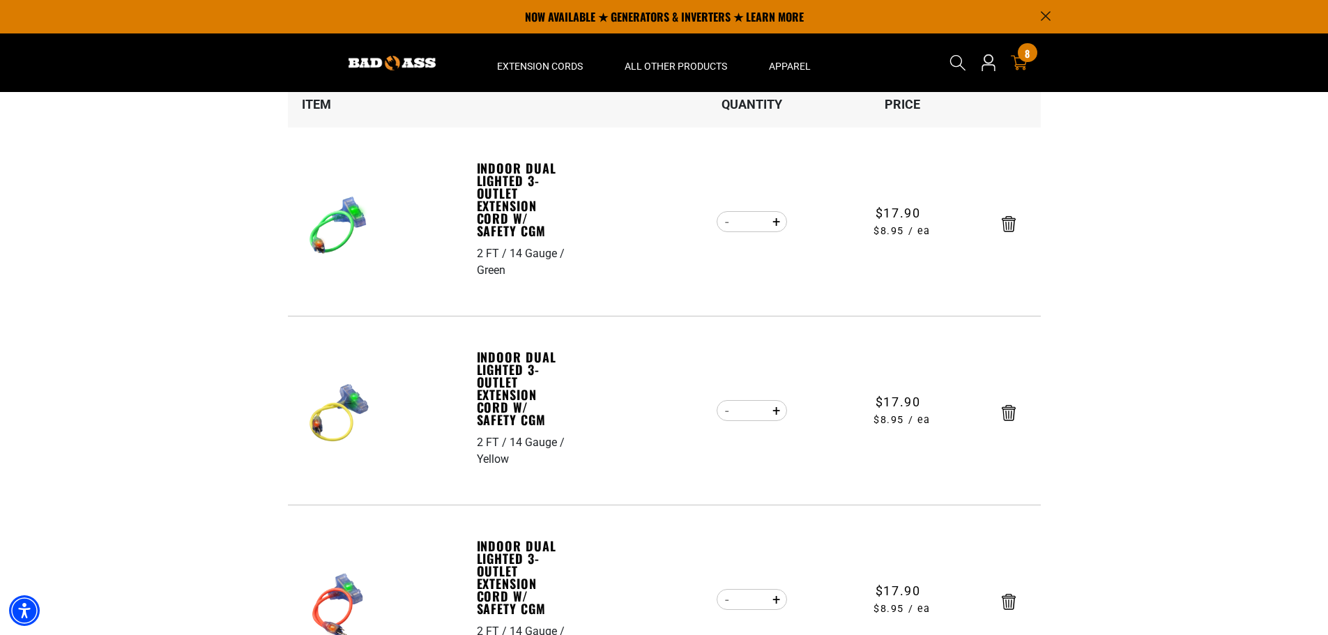
scroll to position [139, 0]
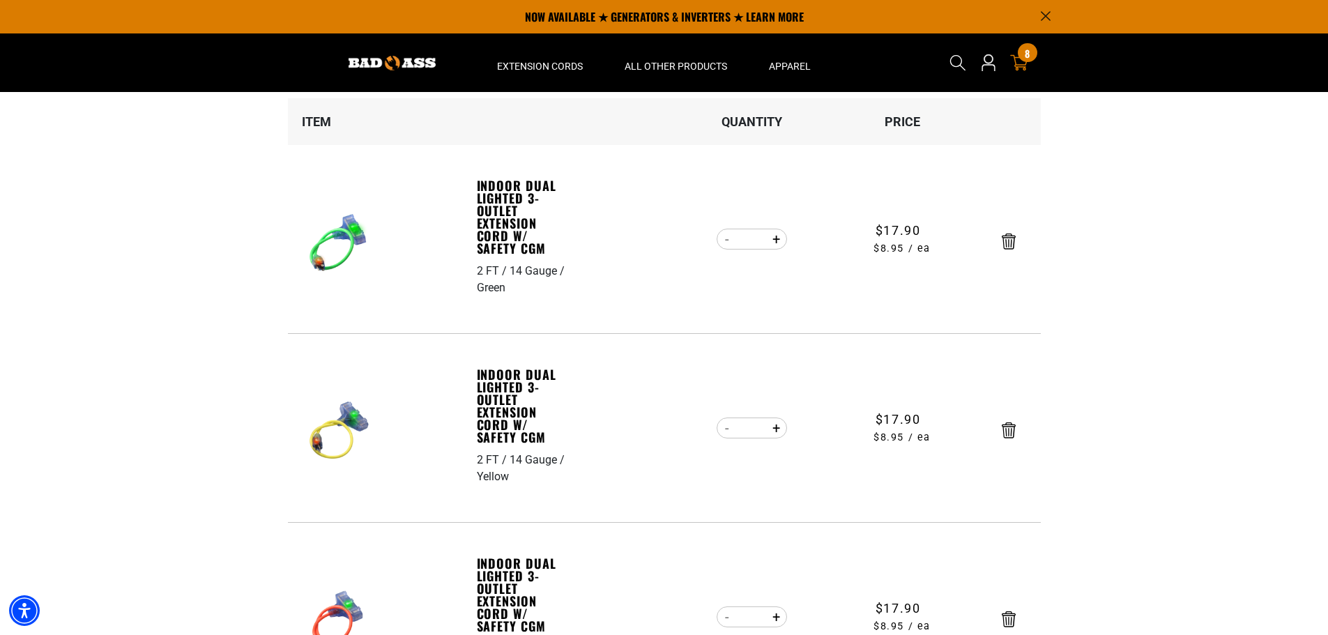
click at [1016, 66] on icon at bounding box center [1019, 63] width 18 height 18
